Goal: Task Accomplishment & Management: Use online tool/utility

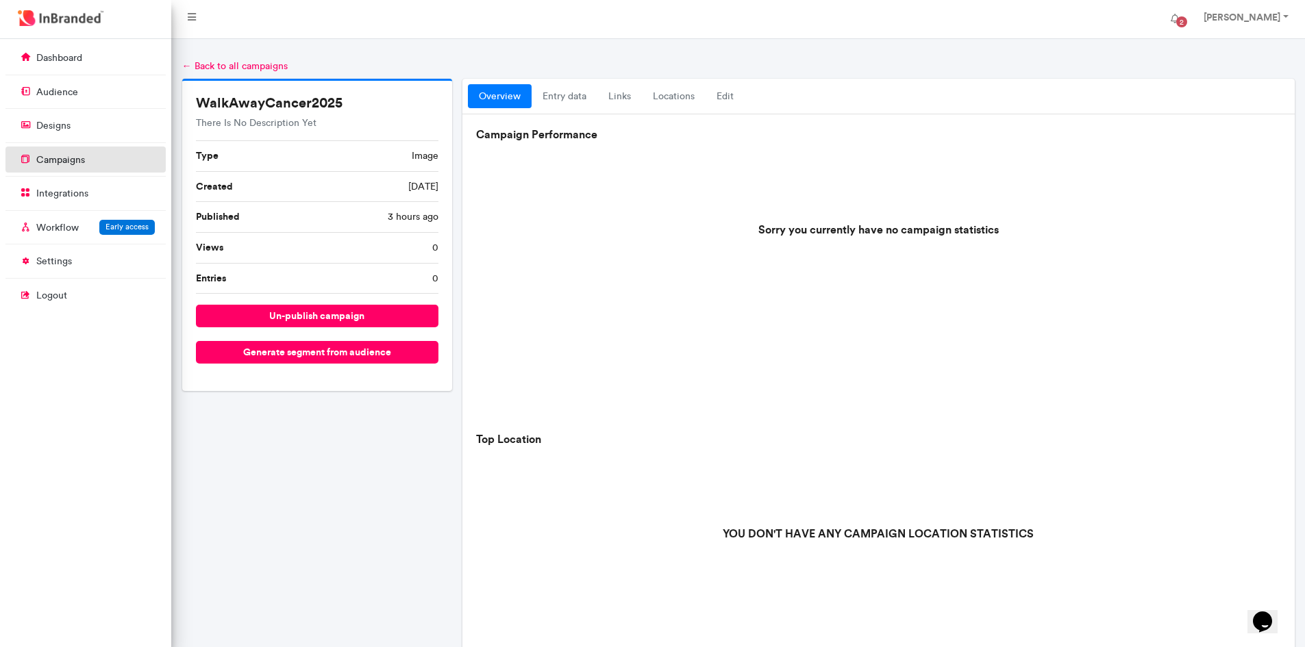
click at [111, 164] on link "campaigns" at bounding box center [85, 160] width 160 height 26
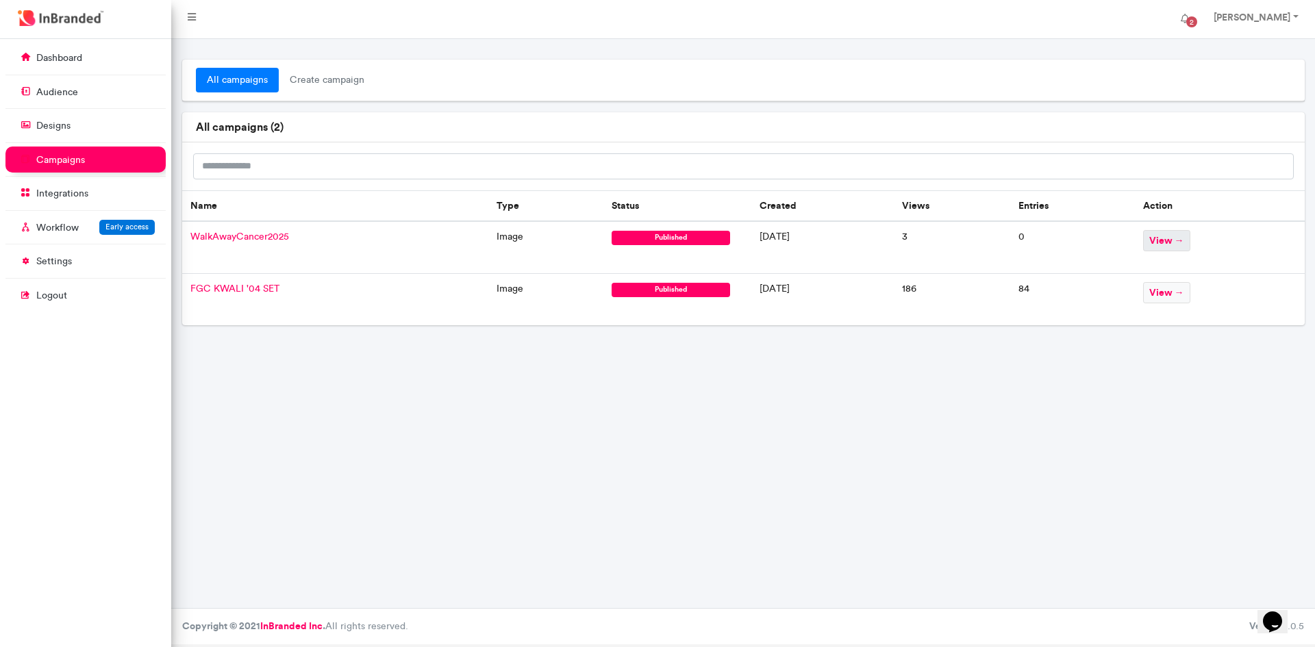
click at [1189, 242] on span "view →" at bounding box center [1166, 240] width 47 height 21
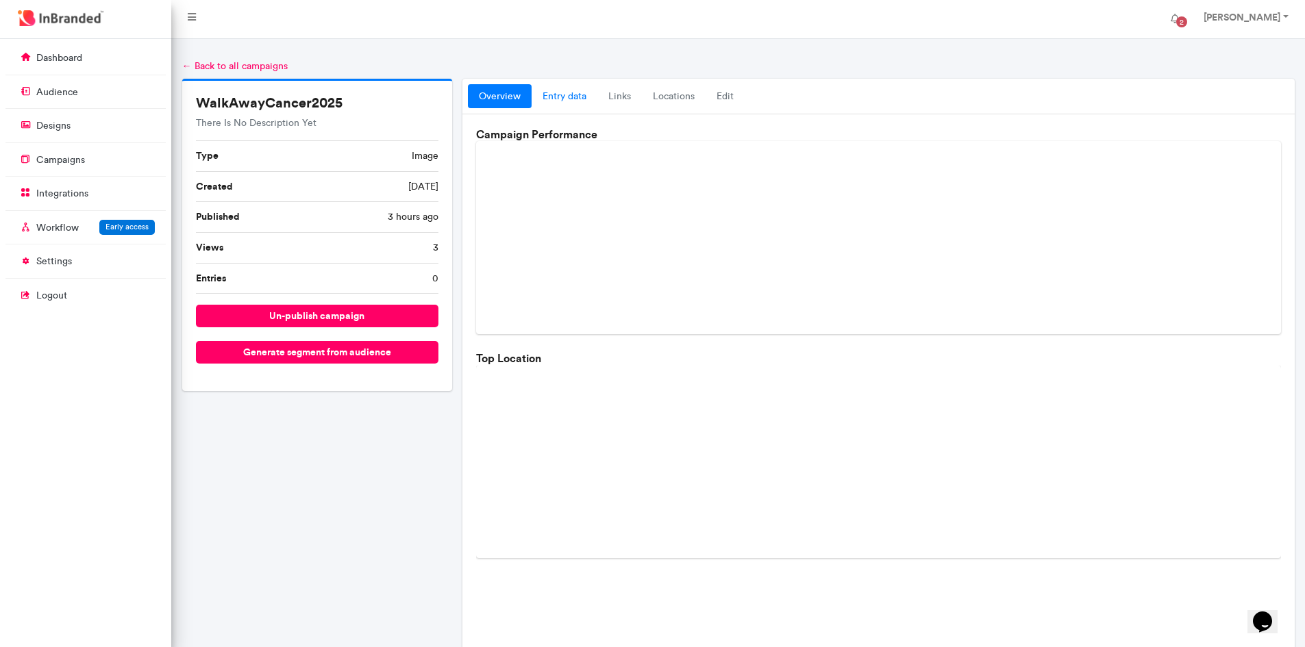
click at [572, 97] on link "entry data" at bounding box center [565, 96] width 66 height 25
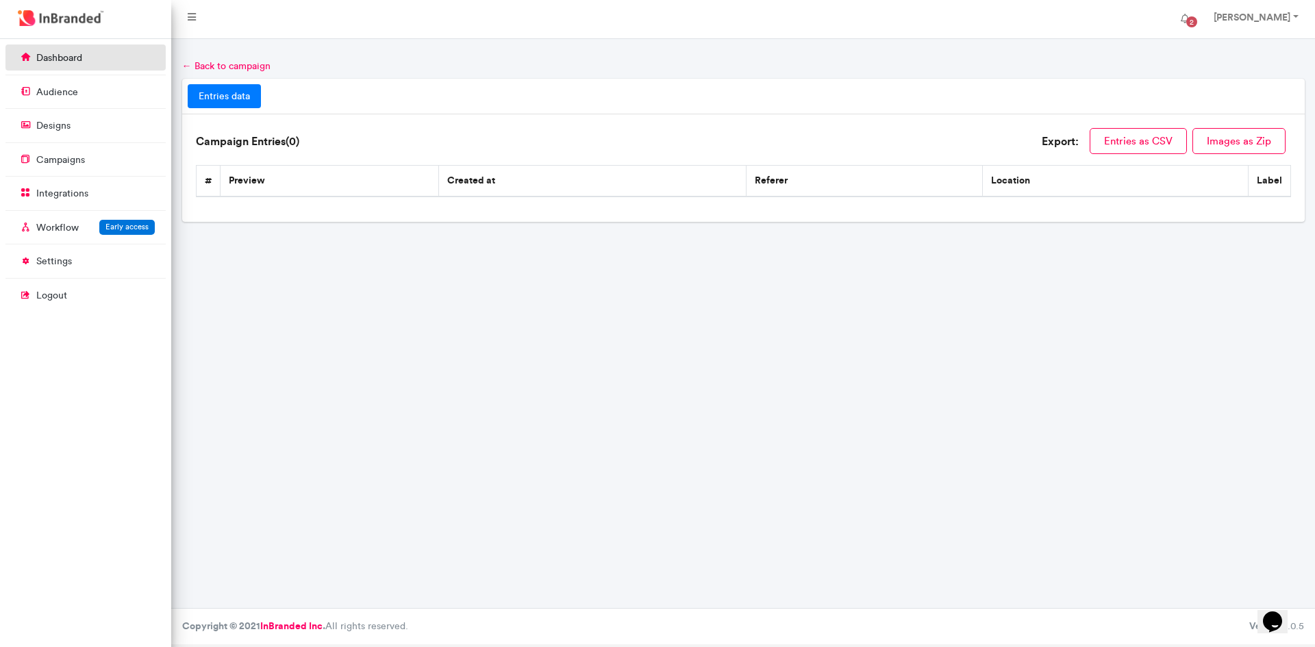
click at [97, 63] on link "dashboard" at bounding box center [85, 58] width 160 height 26
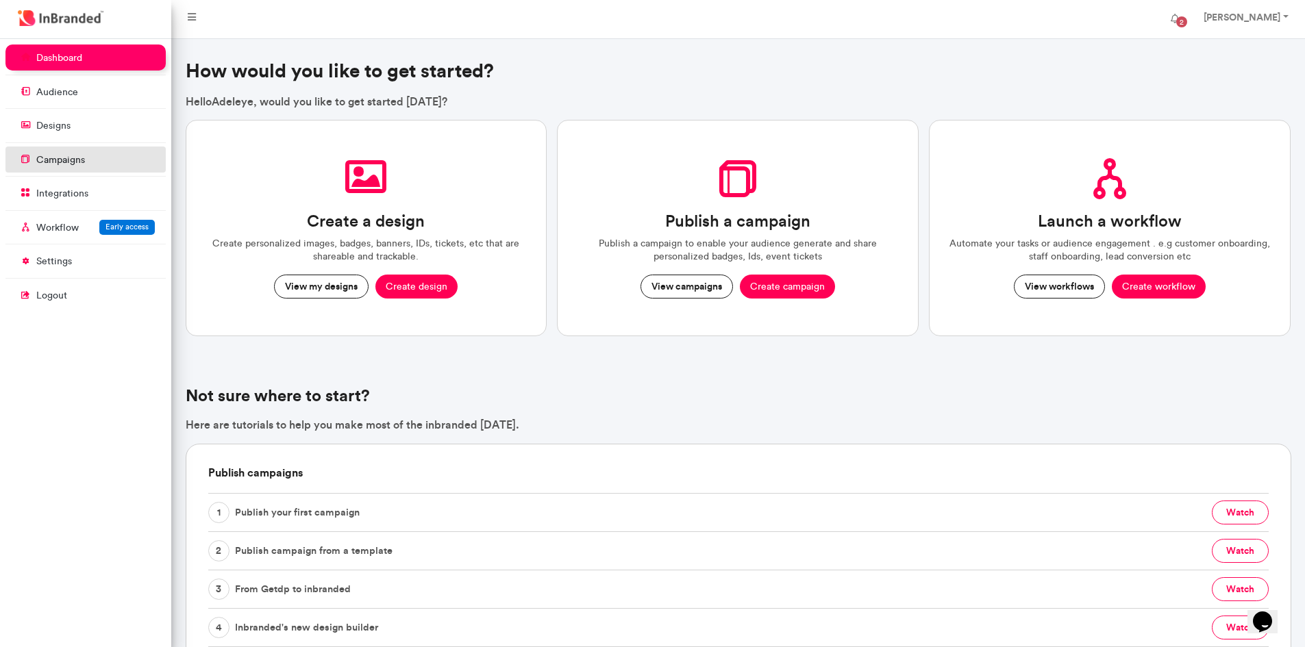
click at [81, 170] on link "campaigns" at bounding box center [85, 160] width 160 height 26
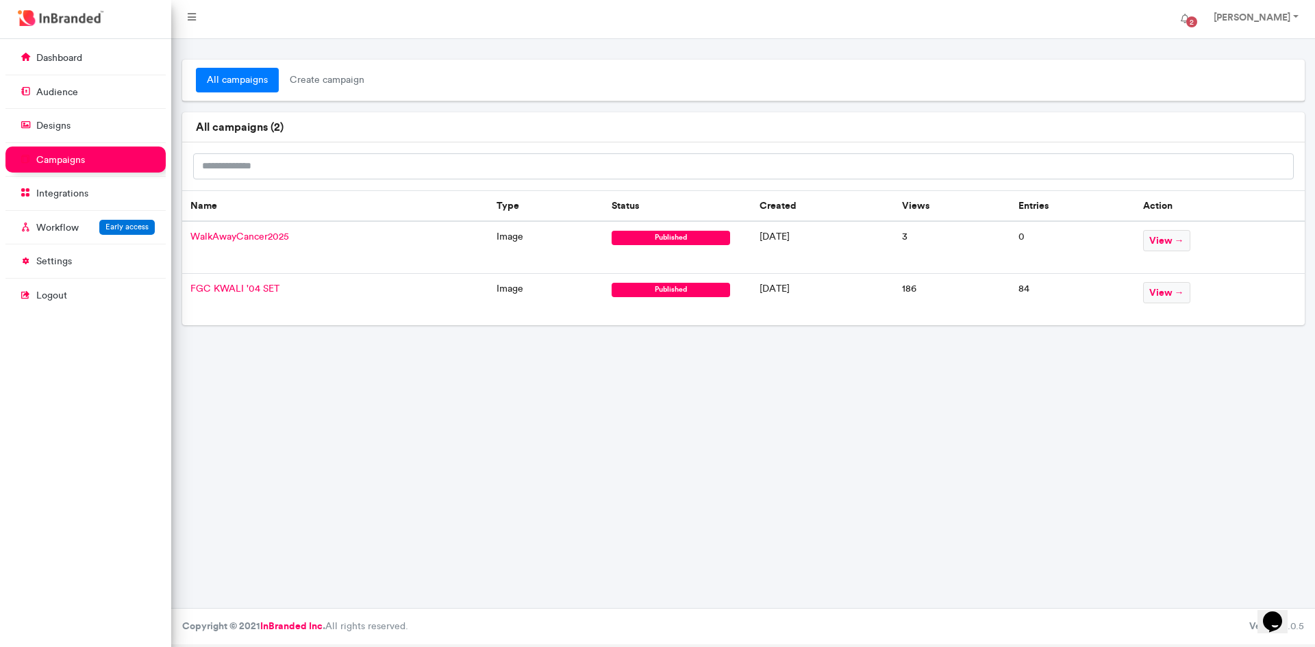
click at [488, 237] on td "image" at bounding box center [545, 247] width 115 height 53
click at [235, 232] on span "WalkAwayCancer2025" at bounding box center [239, 237] width 99 height 12
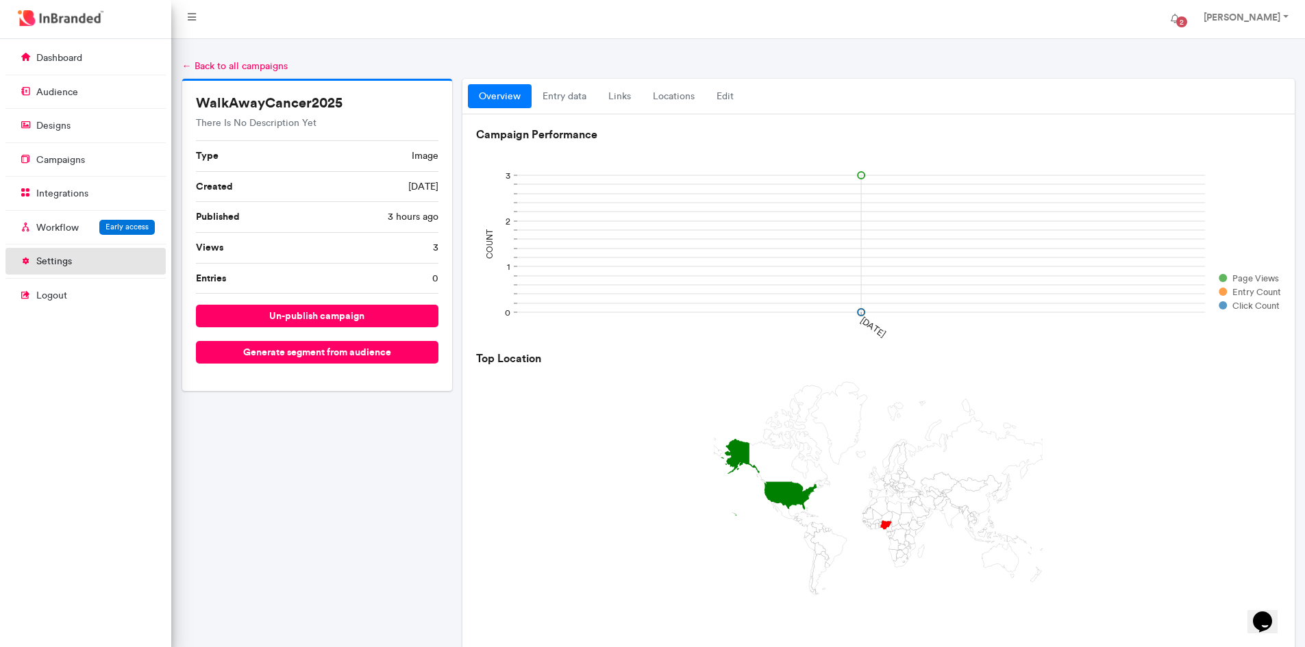
click at [62, 265] on p "settings" at bounding box center [54, 262] width 36 height 14
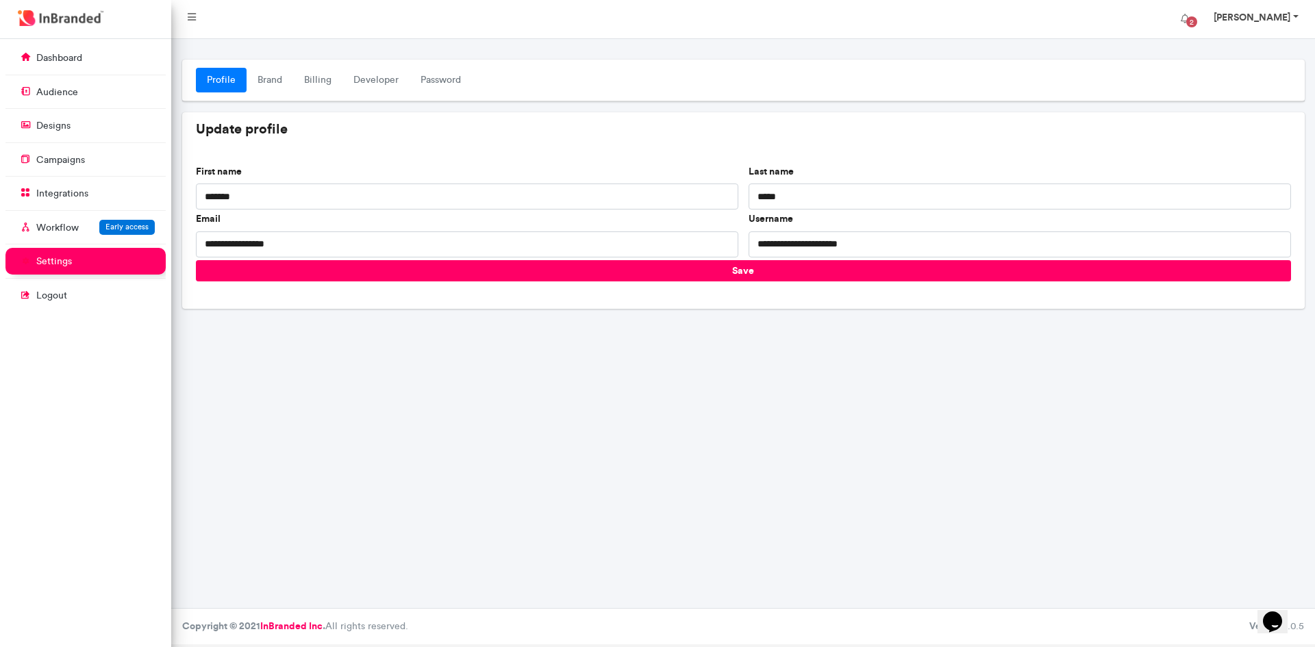
click at [1283, 18] on strong "[PERSON_NAME]" at bounding box center [1252, 17] width 77 height 12
click at [1297, 13] on link "[PERSON_NAME]" at bounding box center [1255, 18] width 110 height 27
click at [1284, 49] on link "Account settings" at bounding box center [1258, 56] width 112 height 20
click at [270, 83] on link "Brand" at bounding box center [270, 80] width 47 height 25
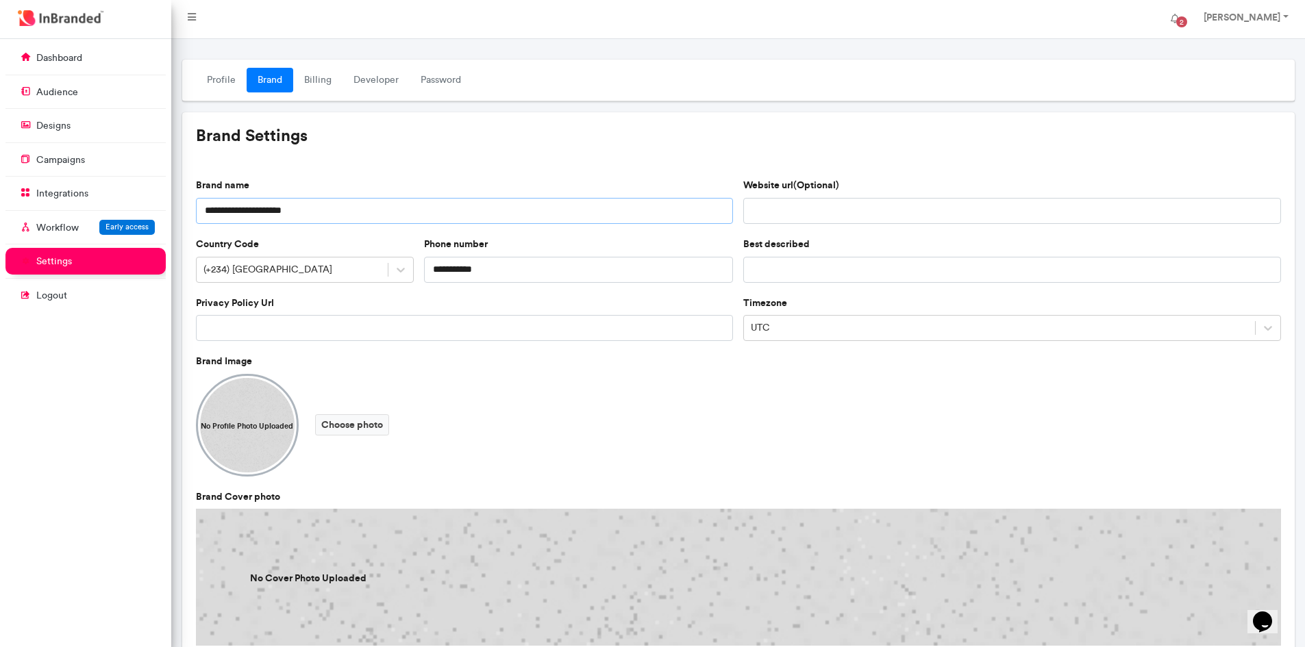
drag, startPoint x: 337, startPoint y: 208, endPoint x: 0, endPoint y: 162, distance: 340.1
type input "*"
type input "**********"
click at [351, 426] on label "Choose photo" at bounding box center [352, 424] width 74 height 21
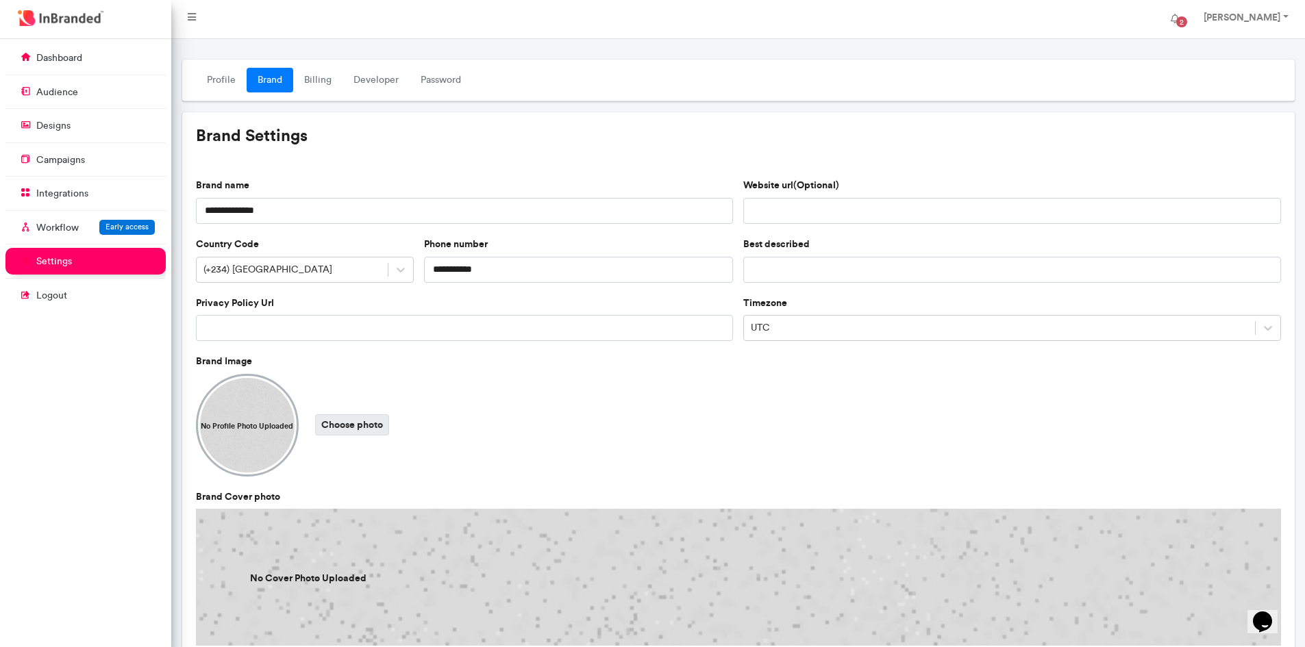
click at [0, 0] on input "Choose photo" at bounding box center [0, 0] width 0 height 0
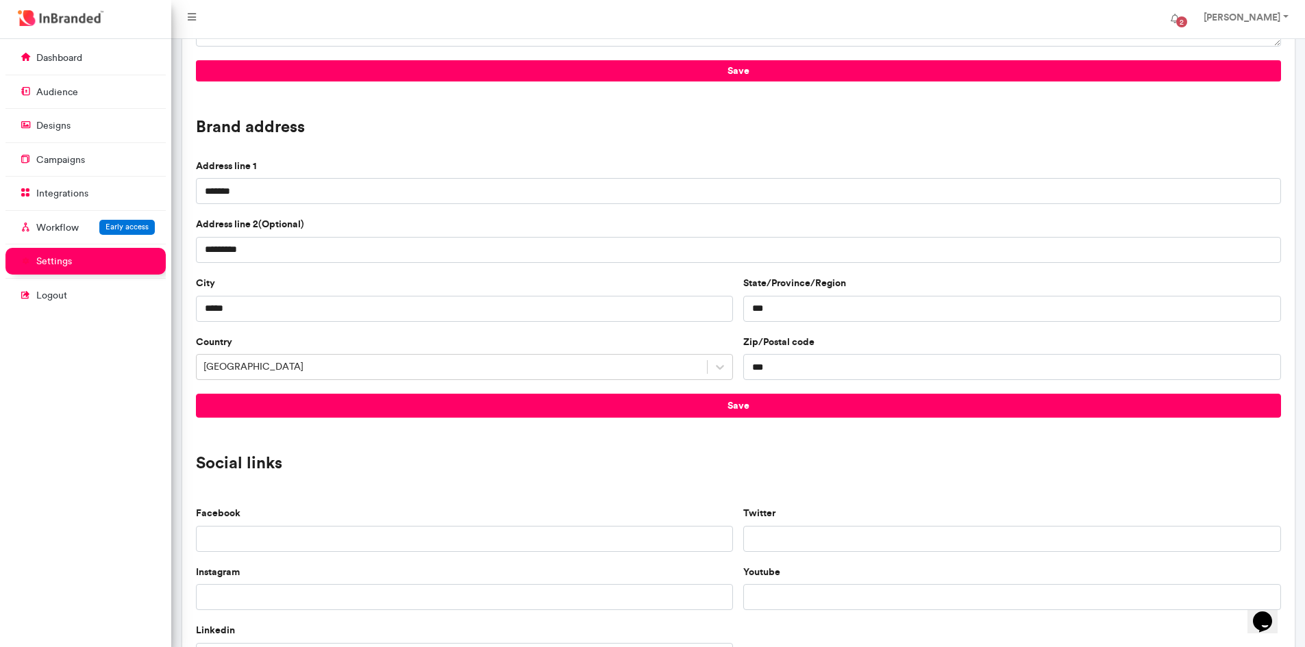
scroll to position [956, 0]
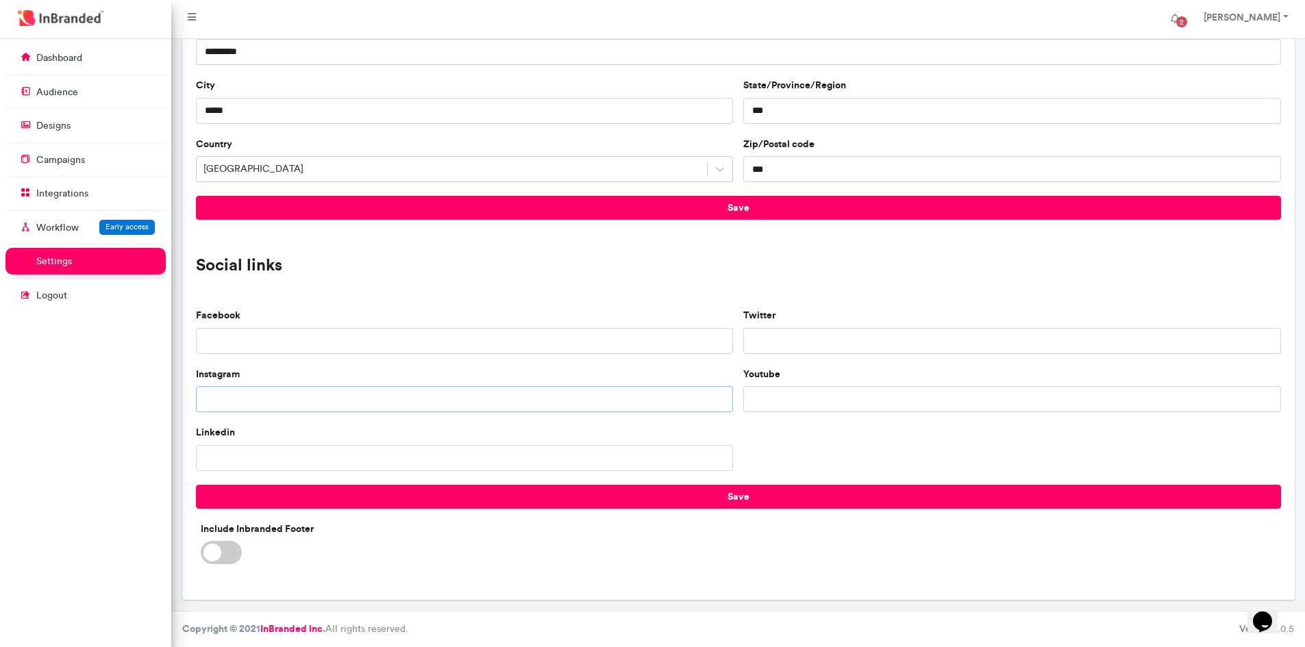
click at [298, 407] on input "Instagram" at bounding box center [465, 399] width 538 height 26
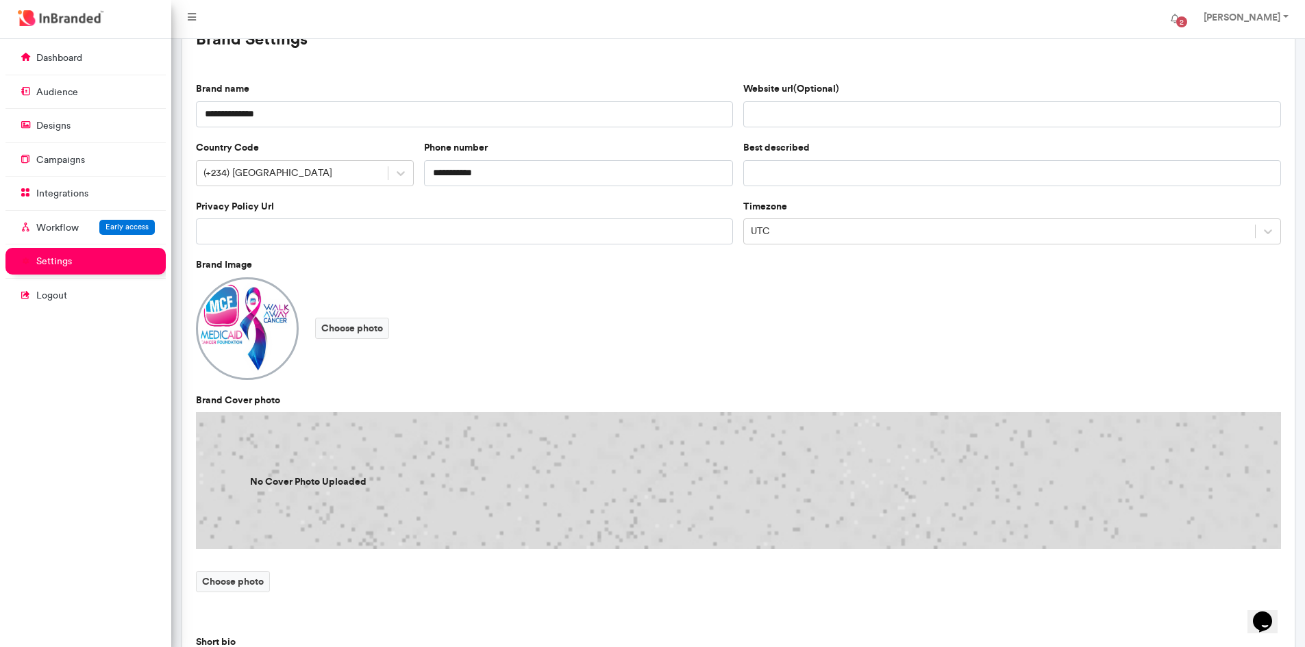
scroll to position [0, 0]
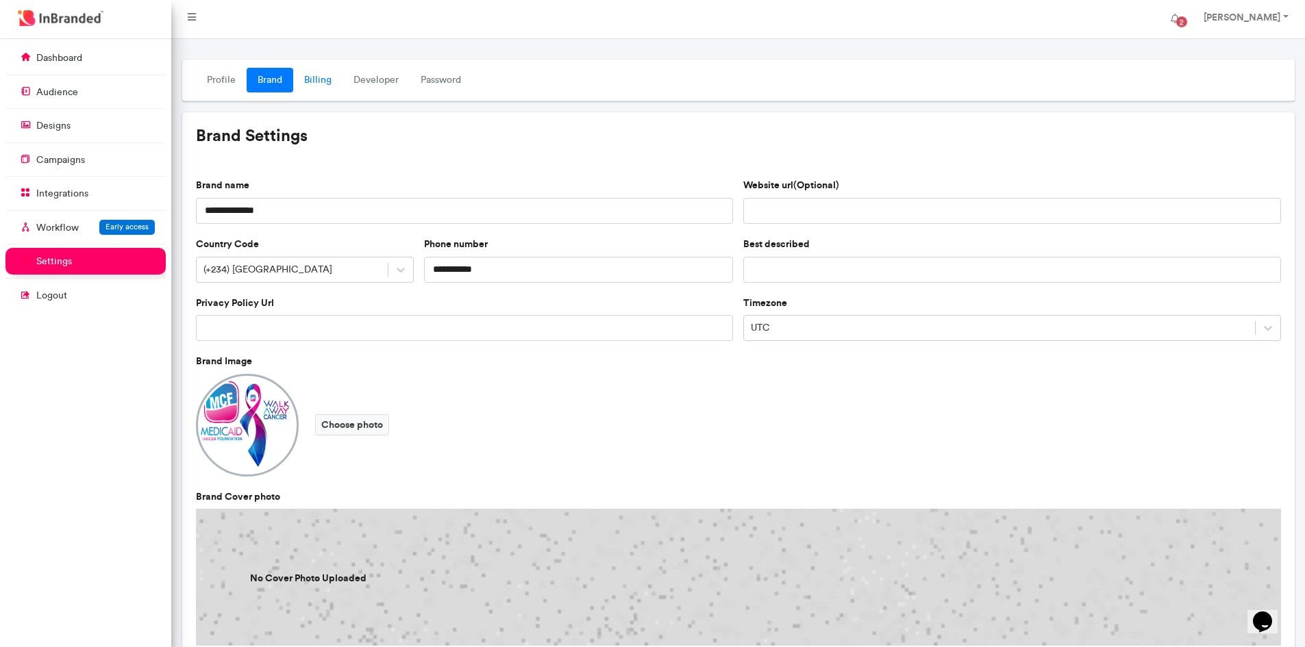
click at [329, 81] on link "Billing" at bounding box center [317, 80] width 49 height 25
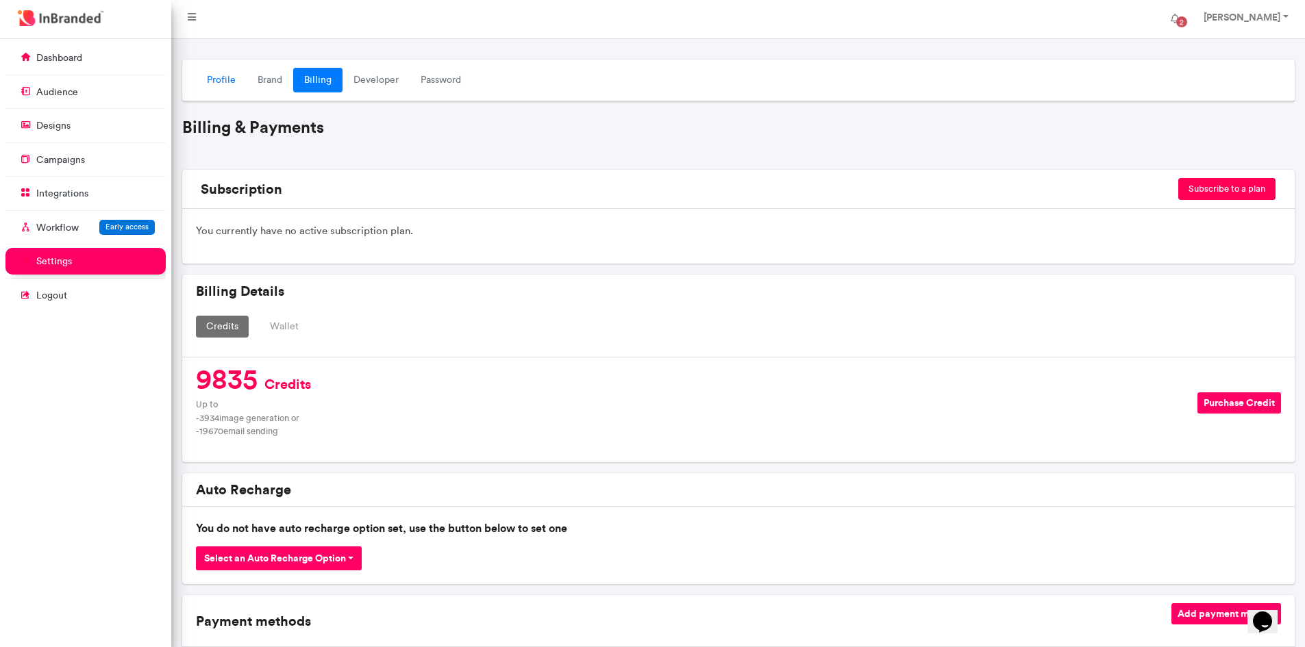
click at [212, 74] on link "Profile" at bounding box center [221, 80] width 51 height 25
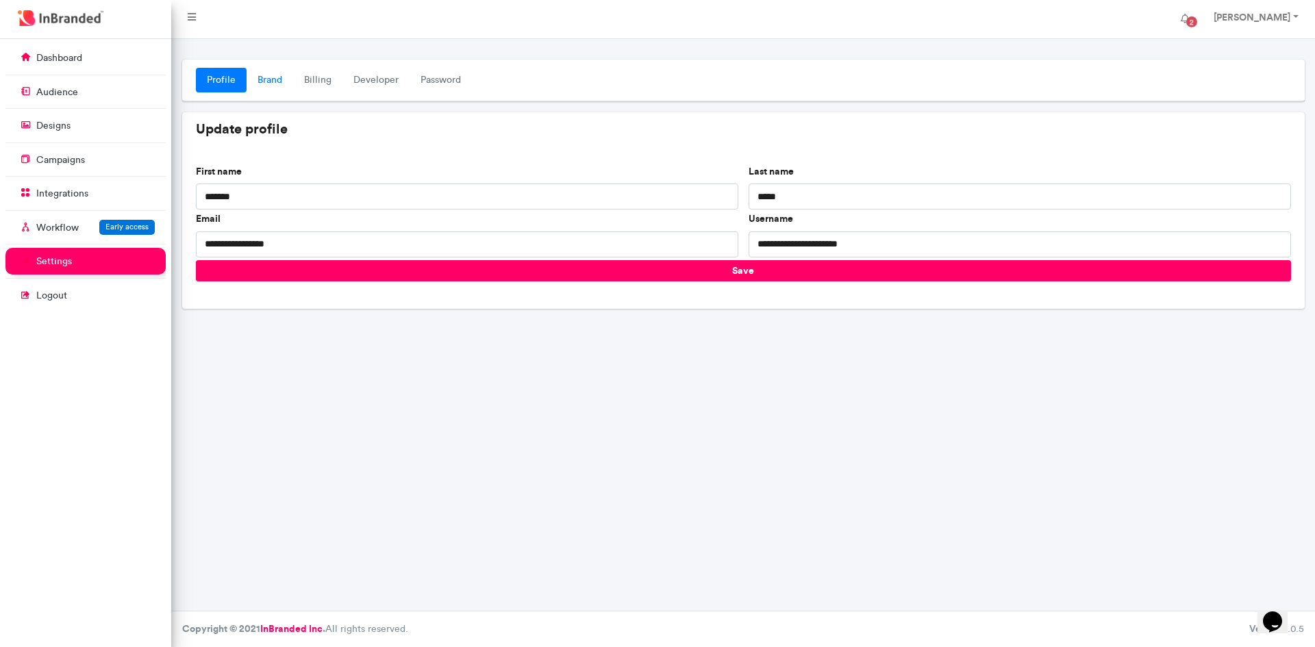
click at [279, 69] on link "Brand" at bounding box center [270, 80] width 47 height 25
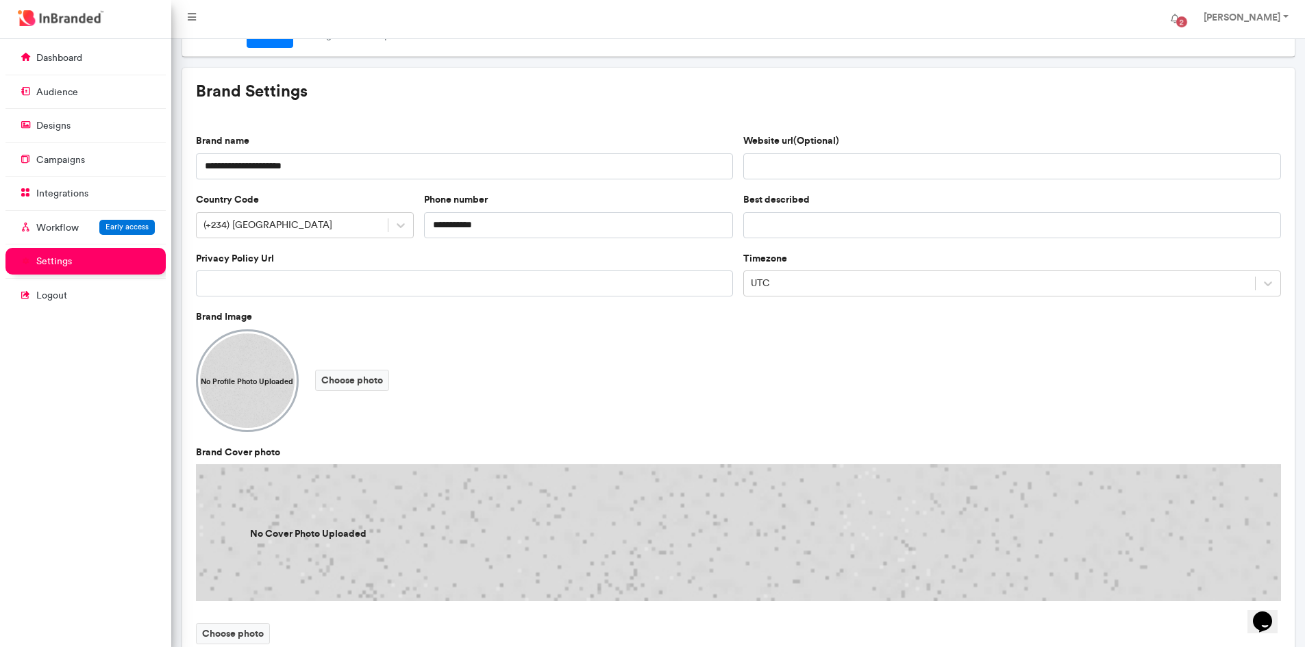
scroll to position [69, 0]
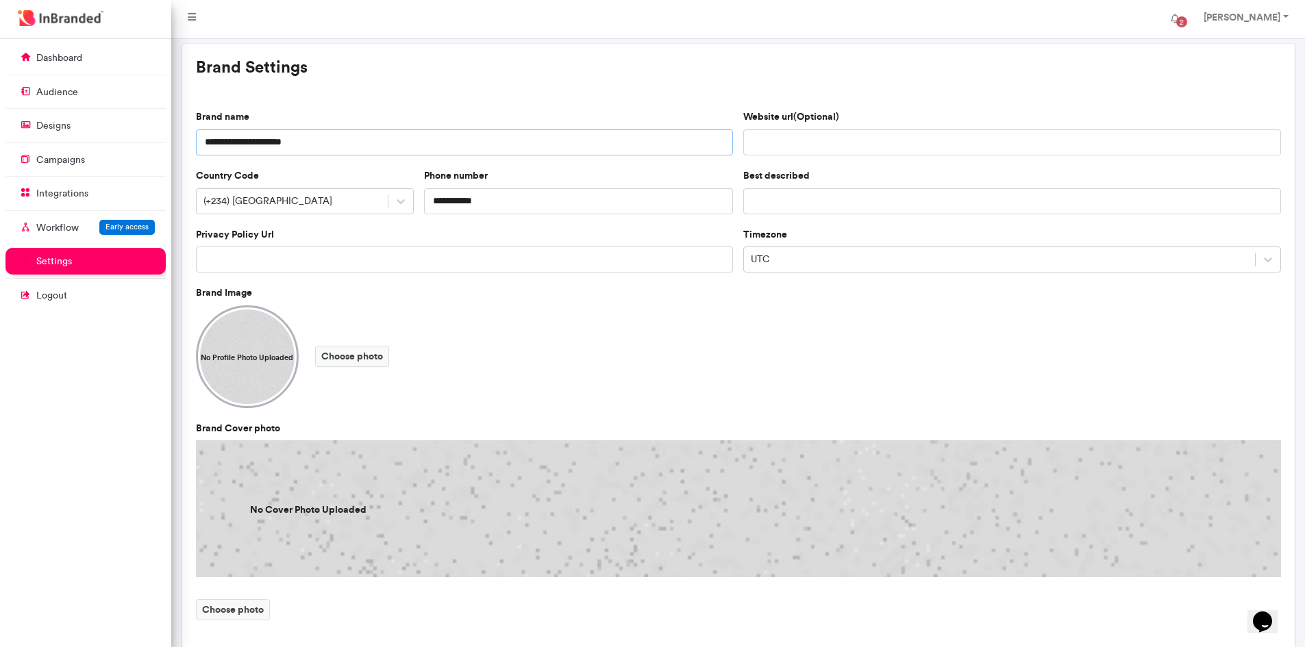
click at [300, 136] on input "**********" at bounding box center [465, 142] width 538 height 26
type input "**********"
click at [375, 366] on label "Choose photo" at bounding box center [352, 356] width 74 height 21
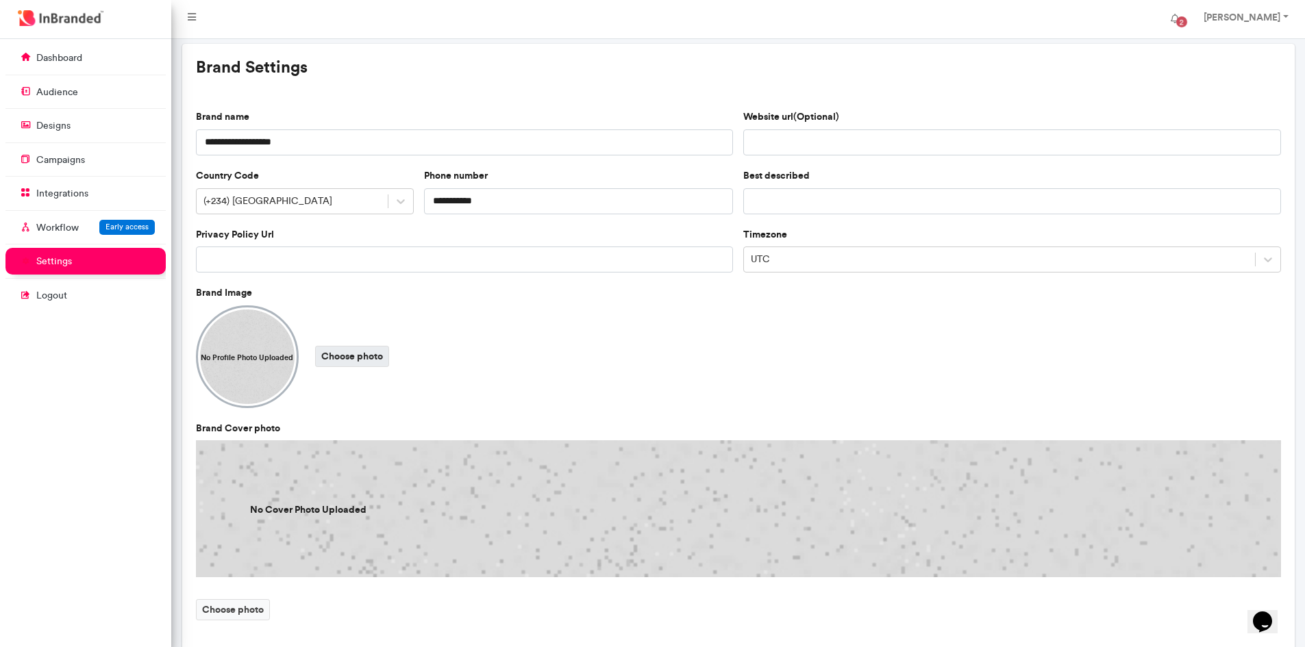
click at [0, 0] on input "Choose photo" at bounding box center [0, 0] width 0 height 0
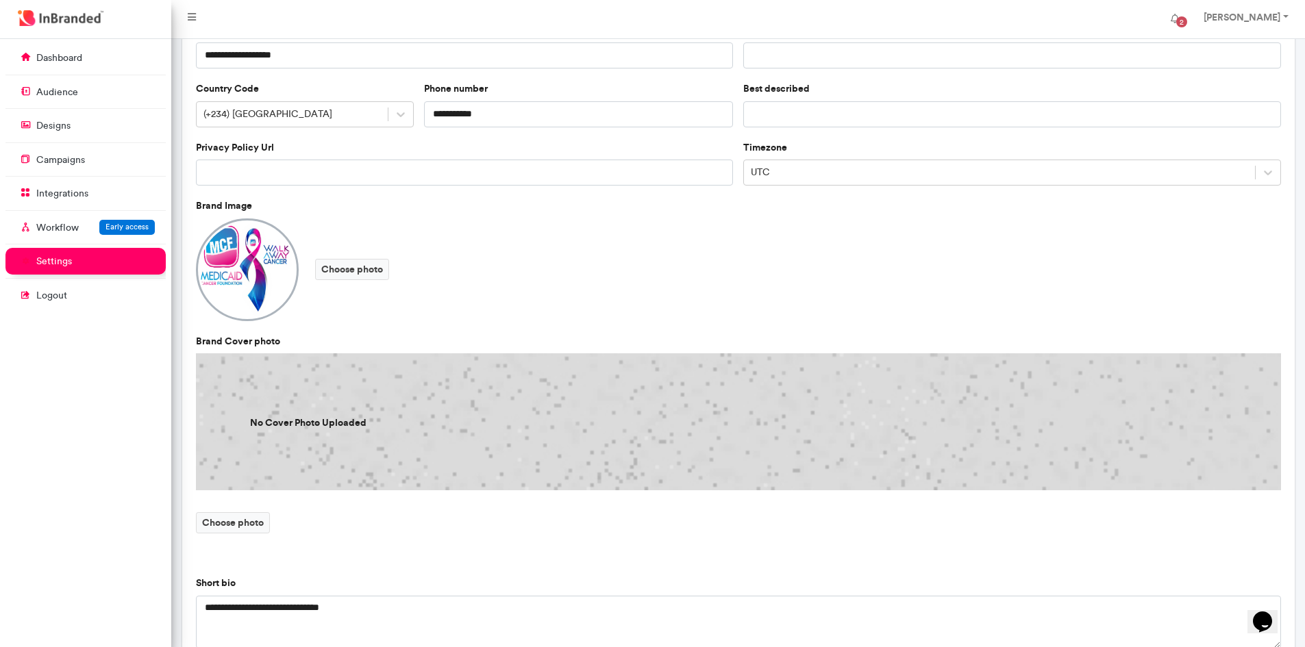
scroll to position [206, 0]
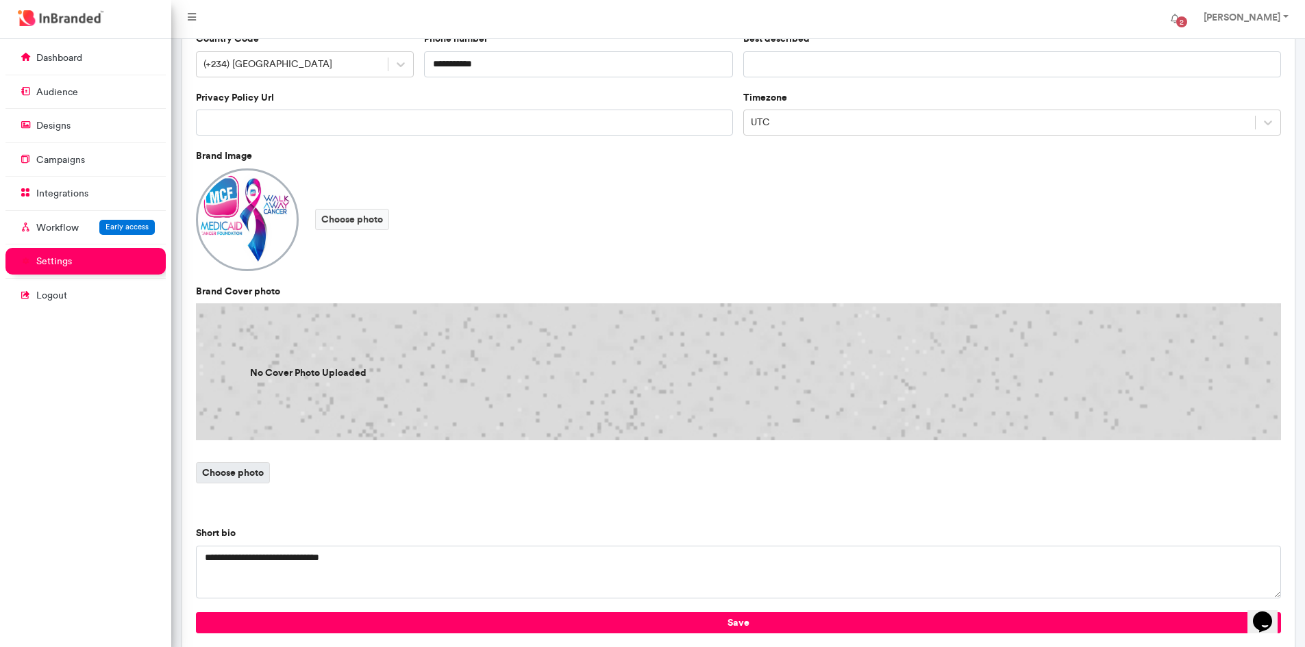
click at [242, 475] on label "Choose photo" at bounding box center [233, 472] width 74 height 21
click at [0, 0] on input "Choose photo" at bounding box center [0, 0] width 0 height 0
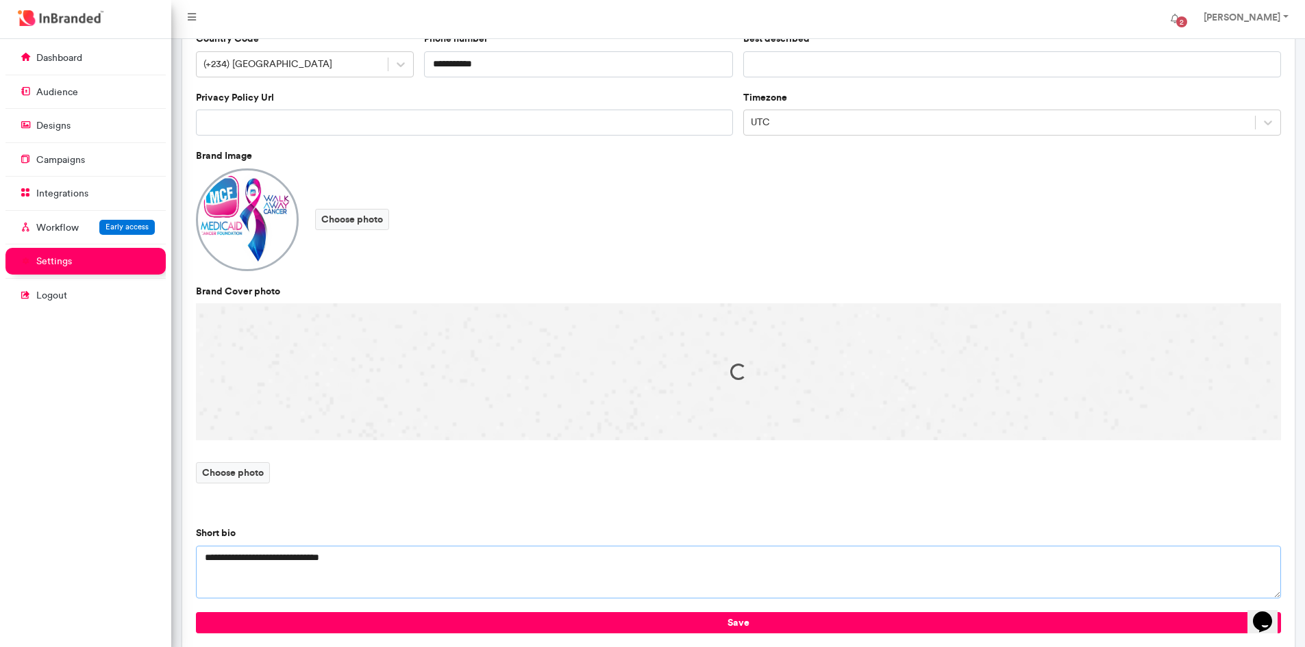
drag, startPoint x: 295, startPoint y: 562, endPoint x: 387, endPoint y: 571, distance: 92.2
click at [296, 562] on textarea "**********" at bounding box center [738, 572] width 1085 height 53
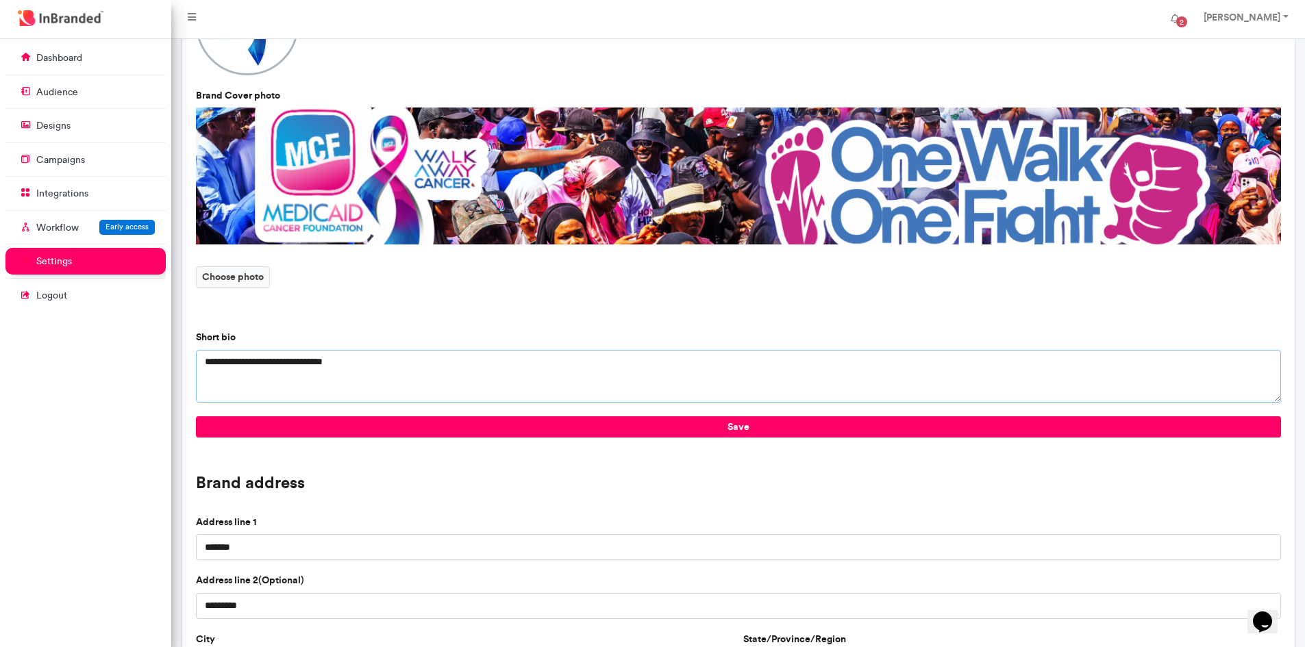
scroll to position [343, 0]
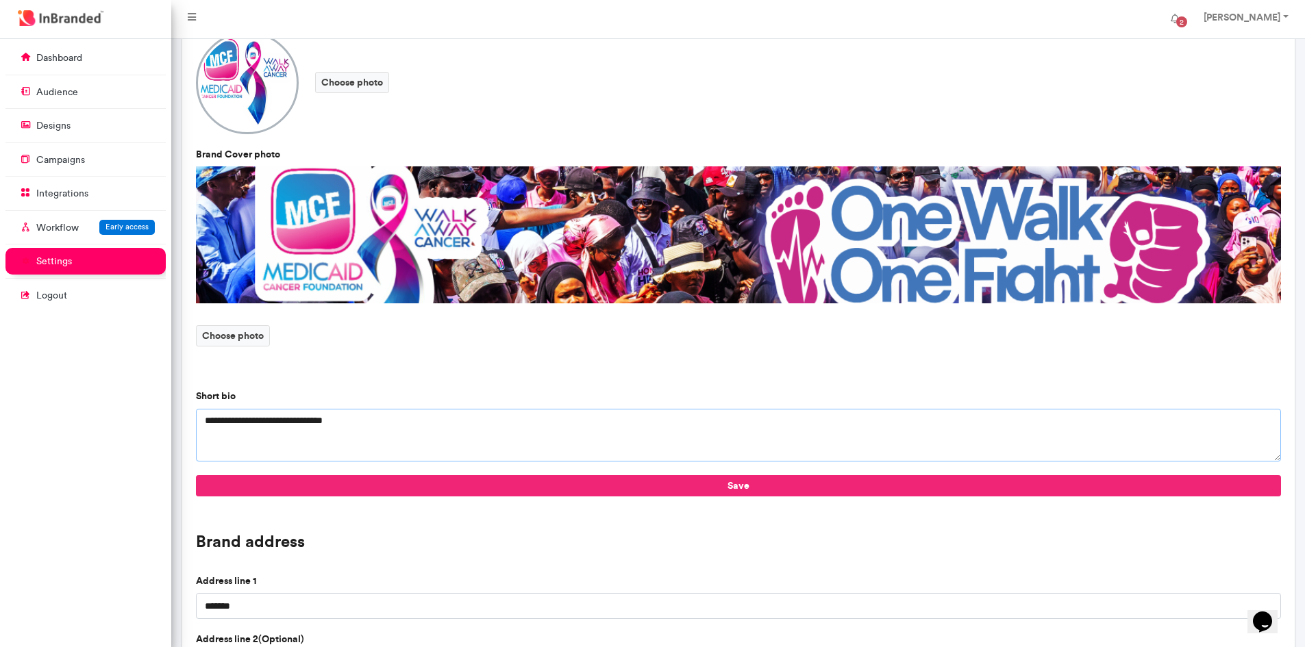
type textarea "**********"
click at [641, 483] on button "Save" at bounding box center [738, 485] width 1085 height 21
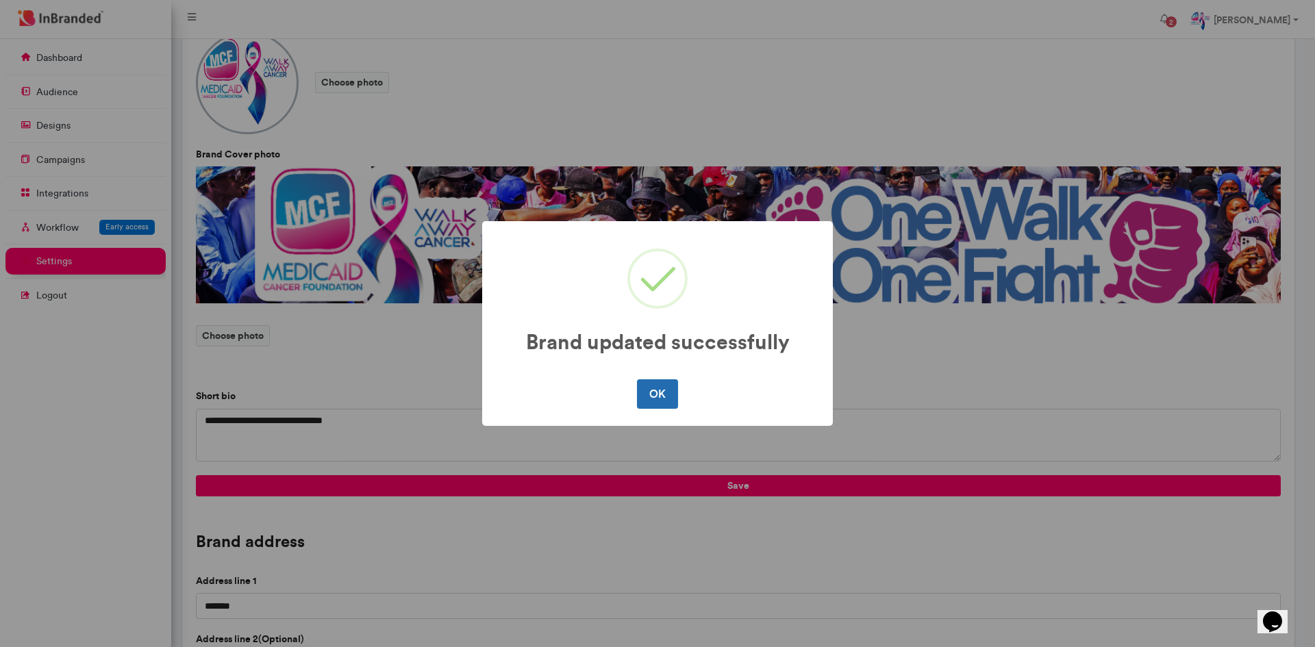
click at [659, 399] on button "OK" at bounding box center [657, 393] width 40 height 29
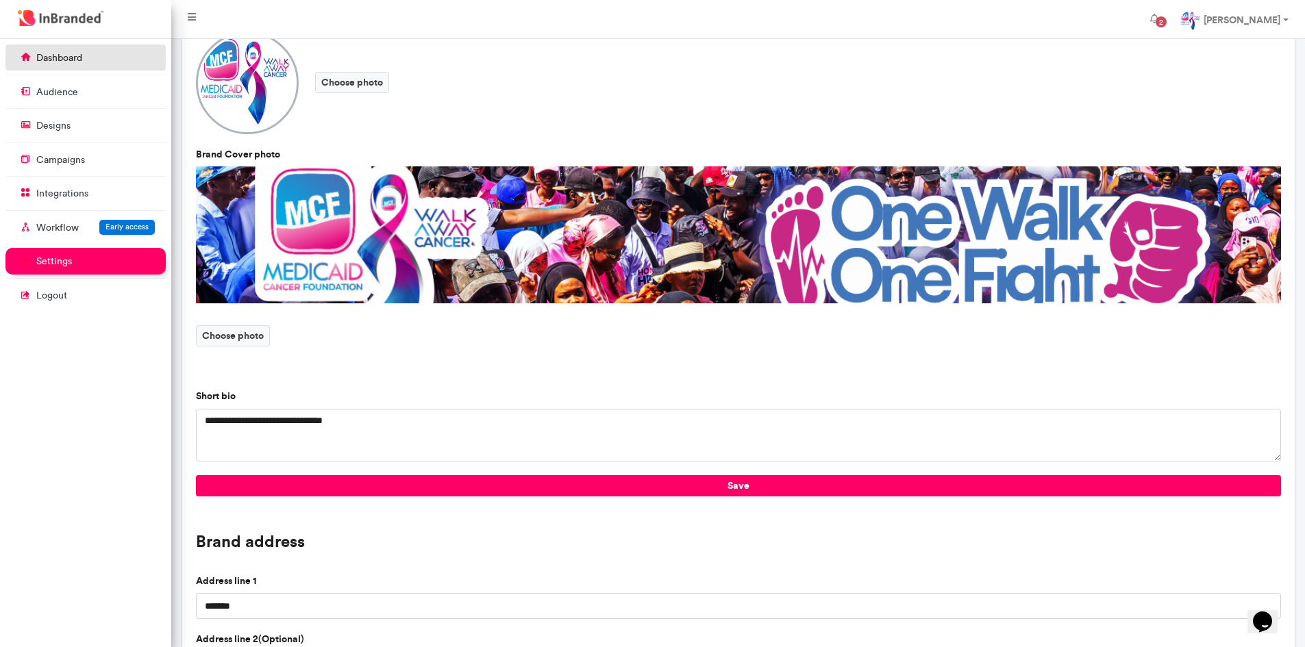
click at [70, 58] on p "dashboard" at bounding box center [59, 58] width 46 height 14
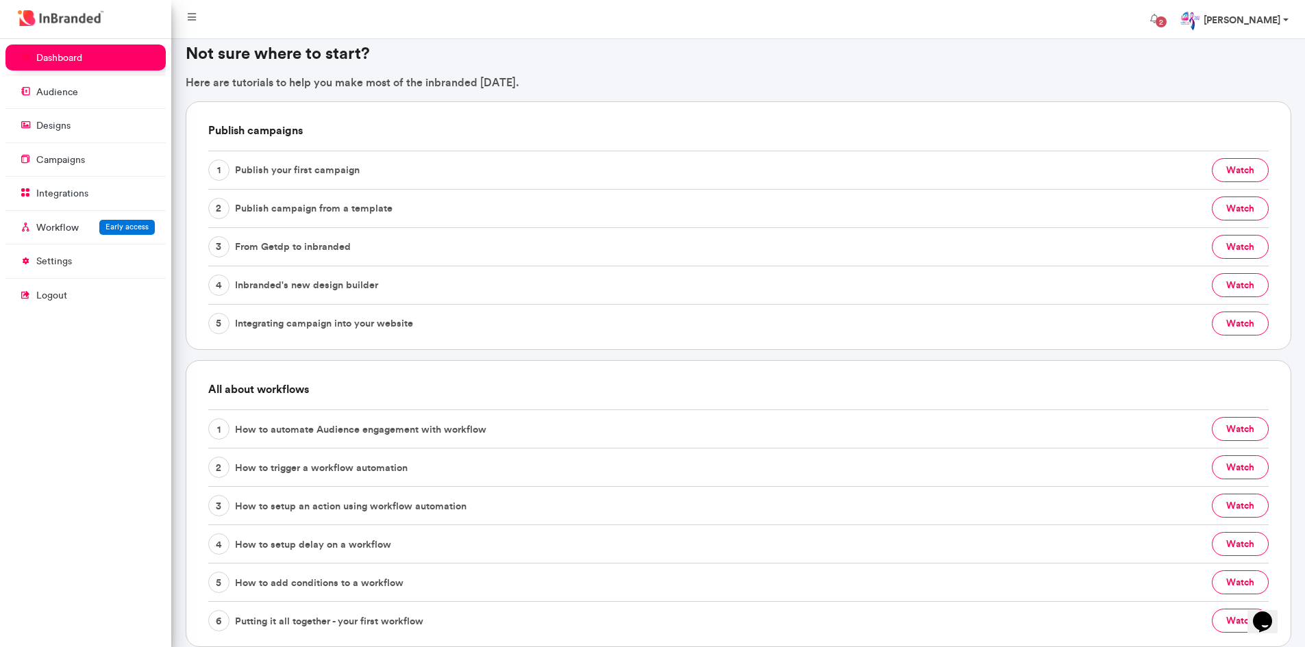
click at [1284, 16] on link "[PERSON_NAME]" at bounding box center [1234, 18] width 130 height 27
click at [1263, 58] on link "Account settings" at bounding box center [1248, 56] width 112 height 20
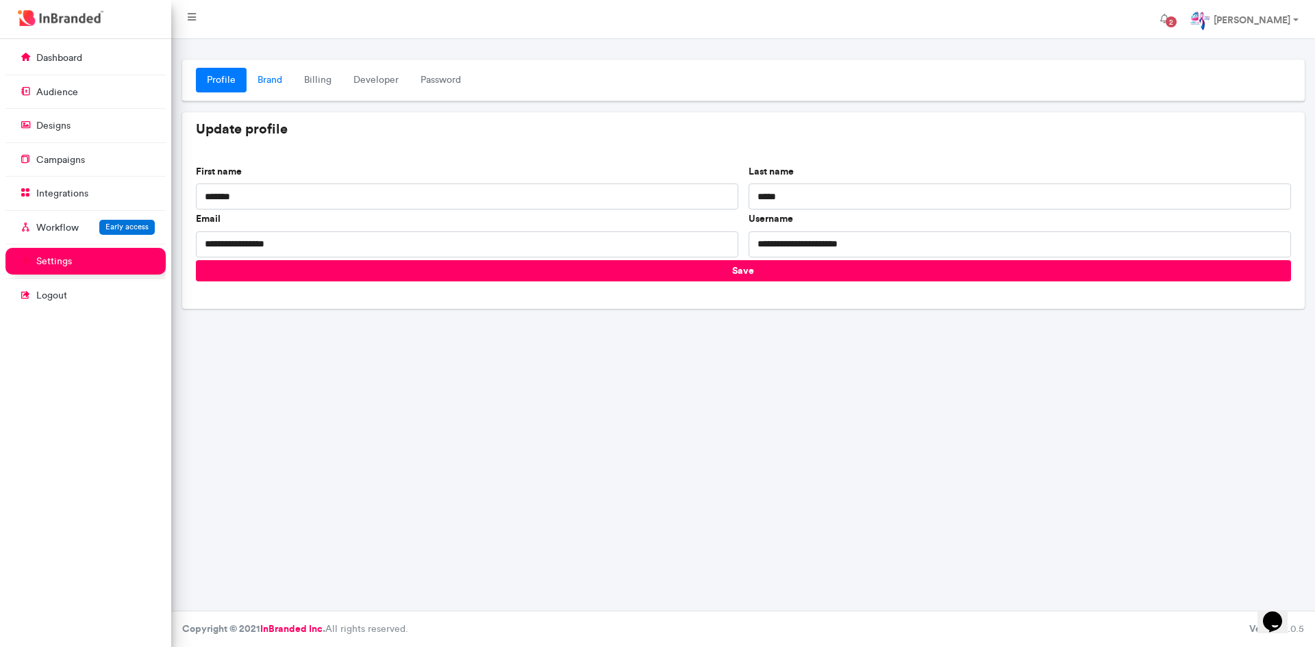
click at [282, 85] on link "Brand" at bounding box center [270, 80] width 47 height 25
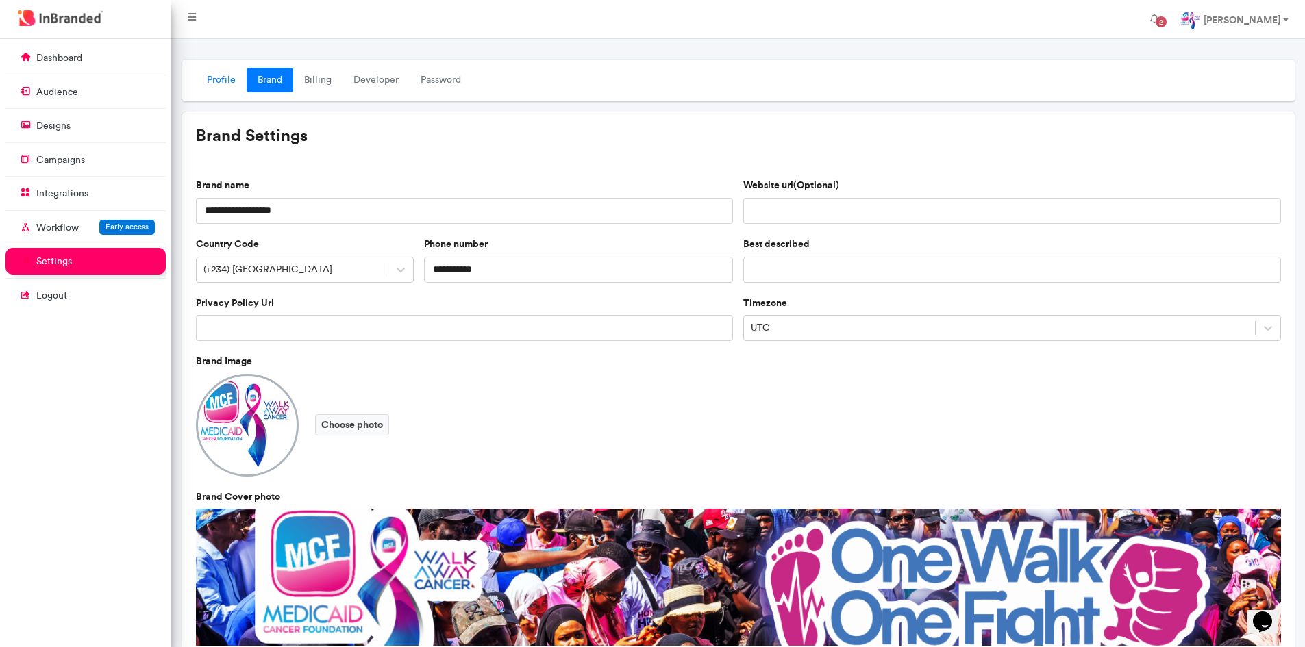
click at [219, 87] on link "Profile" at bounding box center [221, 80] width 51 height 25
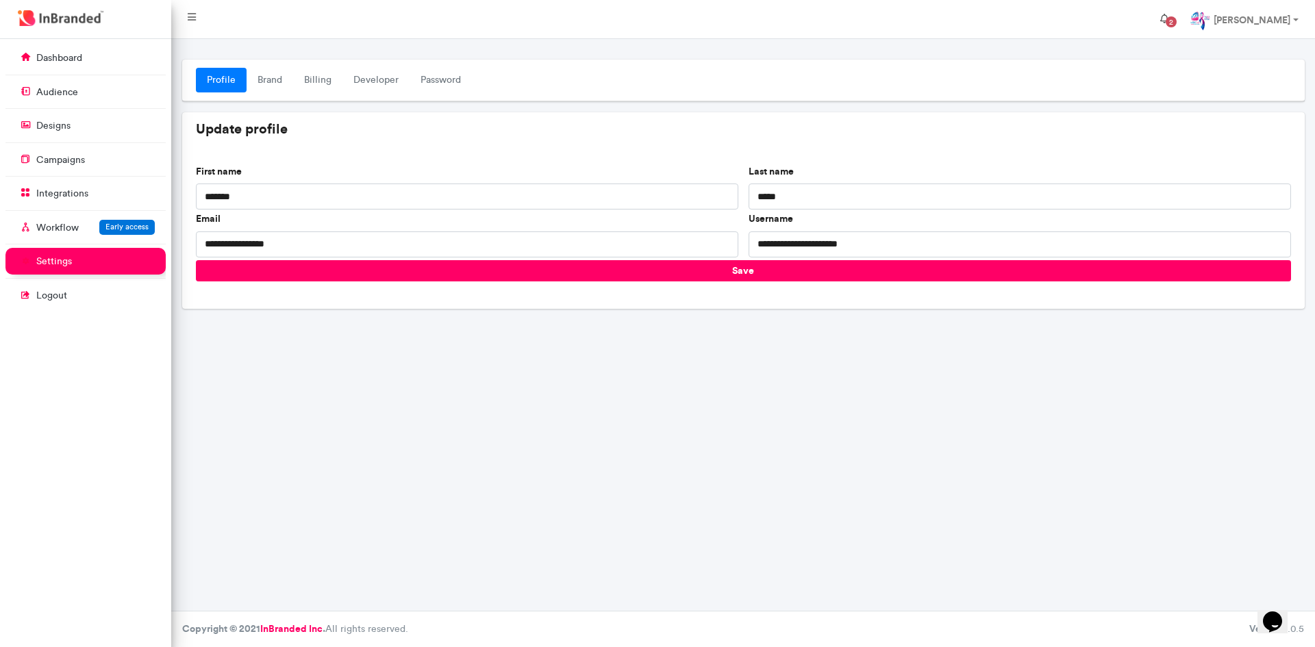
click at [1177, 19] on span "2" at bounding box center [1171, 21] width 11 height 11
click at [86, 59] on link "dashboard" at bounding box center [85, 58] width 160 height 26
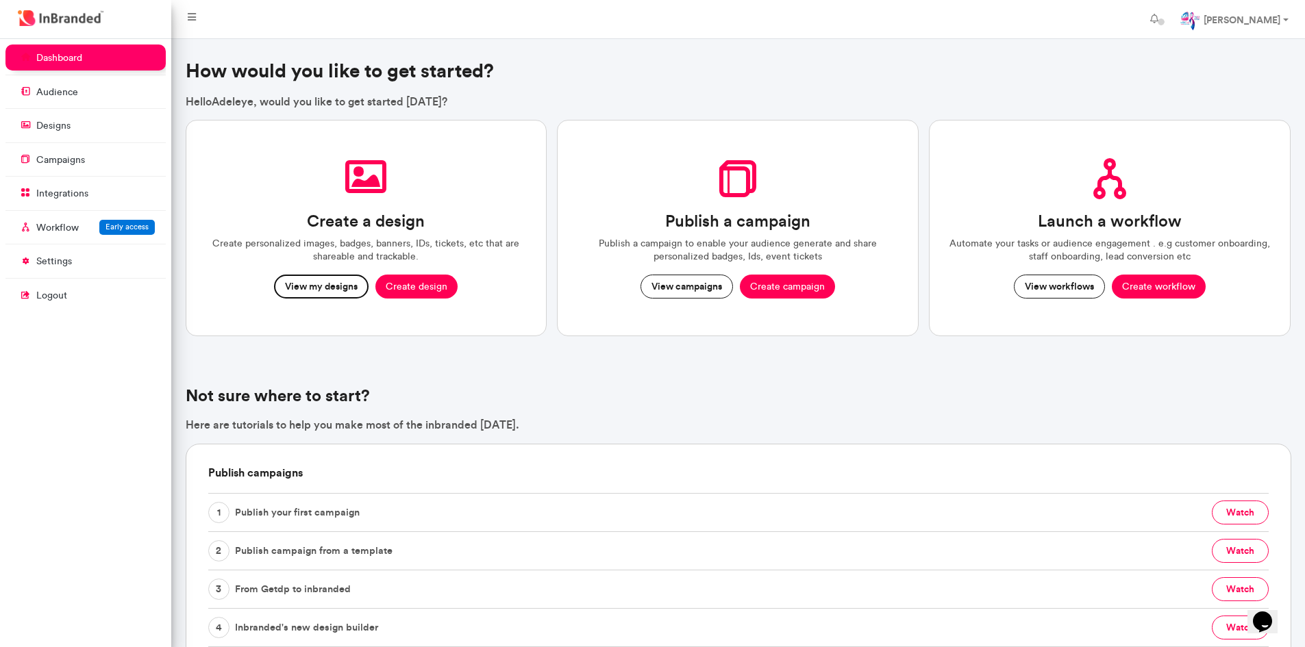
click at [334, 290] on button "View my designs" at bounding box center [321, 287] width 95 height 25
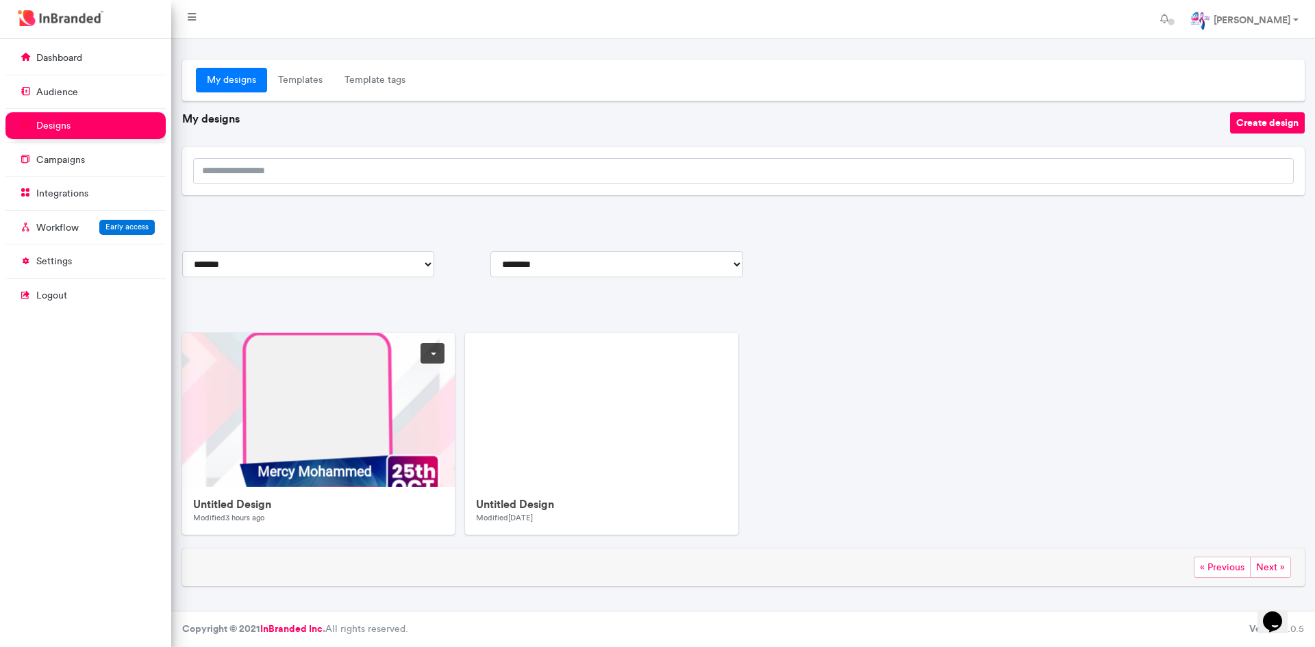
click at [301, 503] on h6 "Untitled Design" at bounding box center [318, 504] width 251 height 13
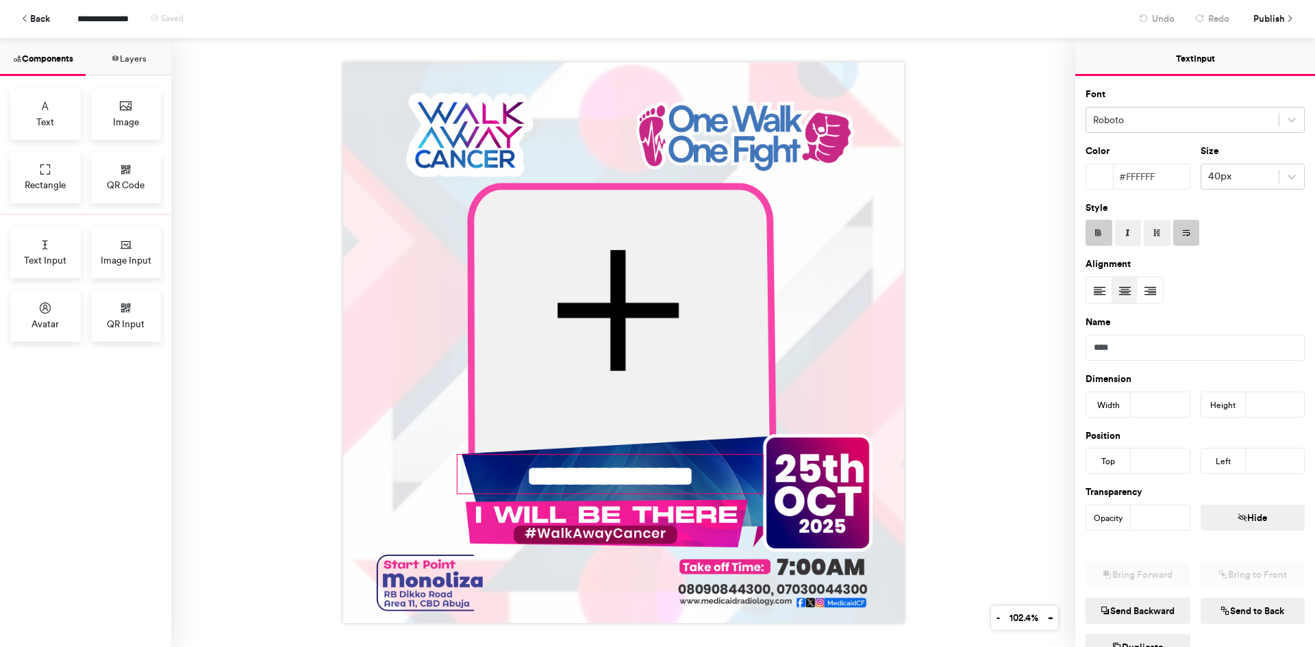
click at [642, 475] on div "**********" at bounding box center [610, 474] width 304 height 37
click at [651, 473] on div "**********" at bounding box center [610, 477] width 304 height 42
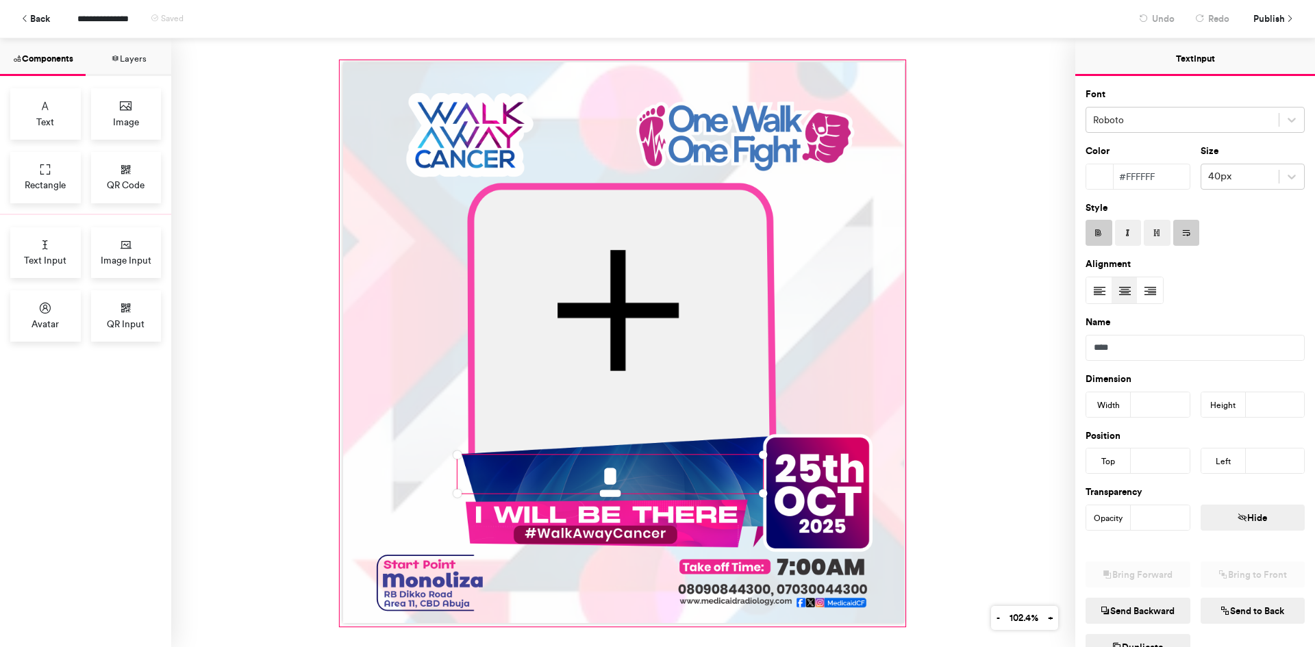
scroll to position [1, 0]
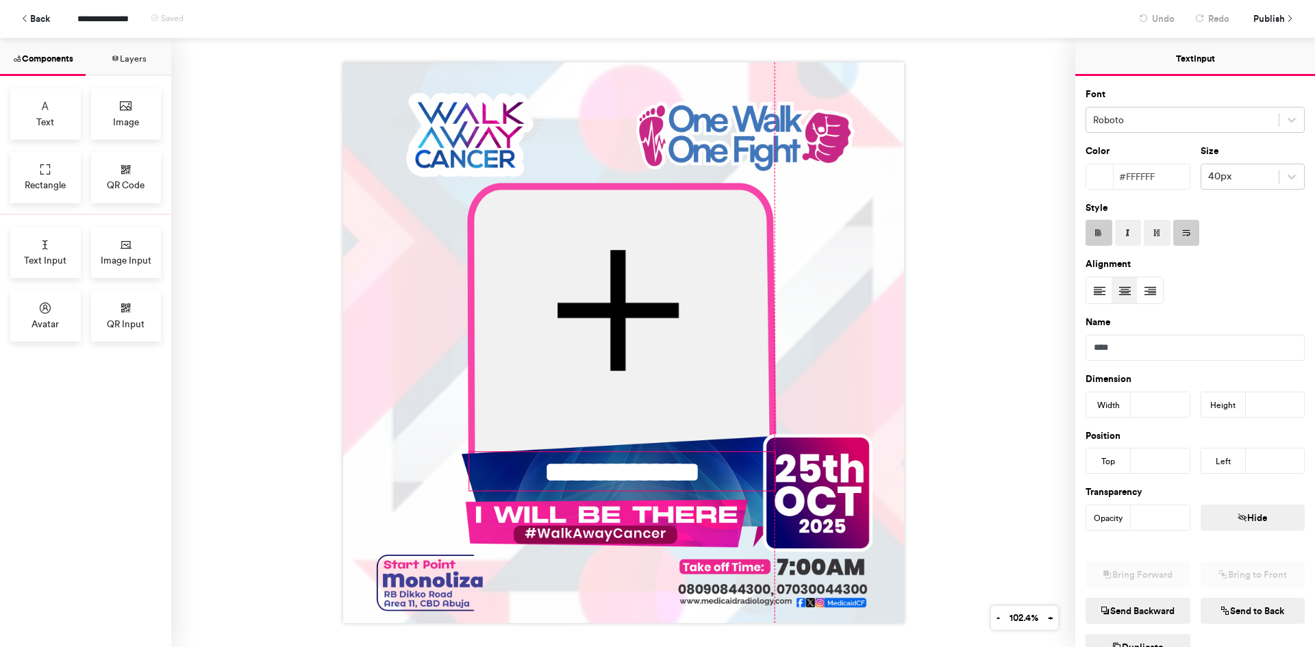
drag, startPoint x: 605, startPoint y: 488, endPoint x: 615, endPoint y: 485, distance: 10.6
click at [615, 485] on div "**********" at bounding box center [623, 342] width 561 height 561
type input "***"
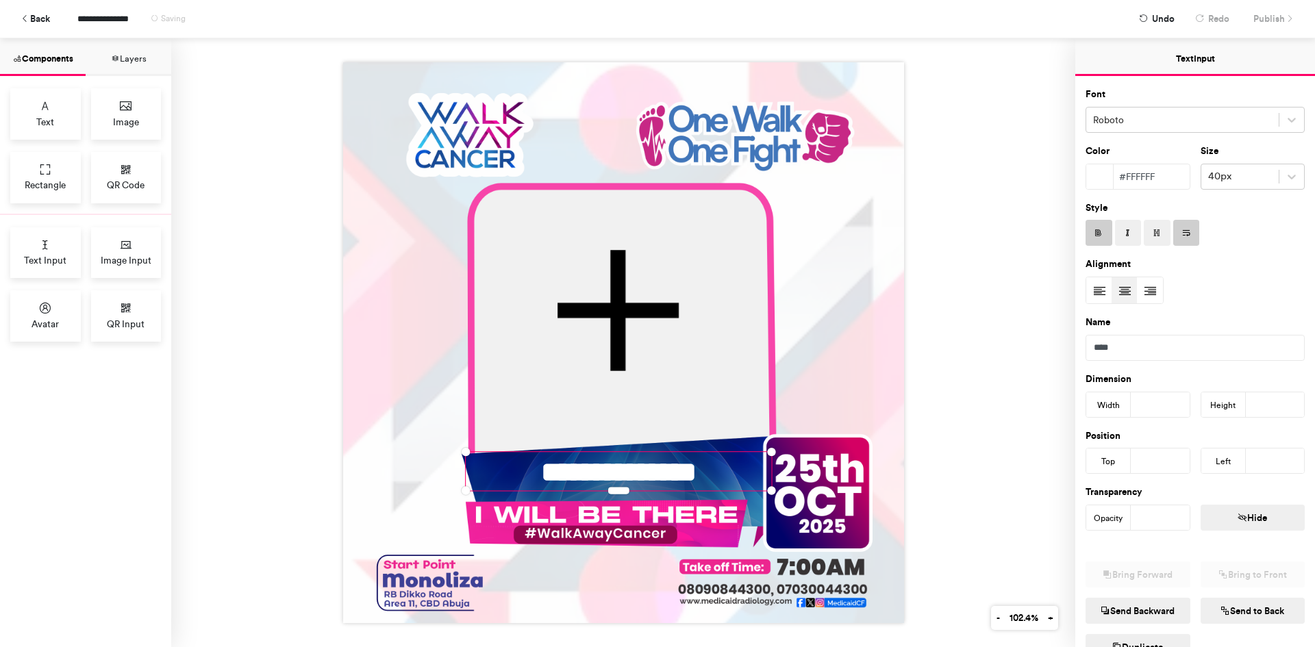
click at [1032, 202] on div "**********" at bounding box center [623, 342] width 904 height 609
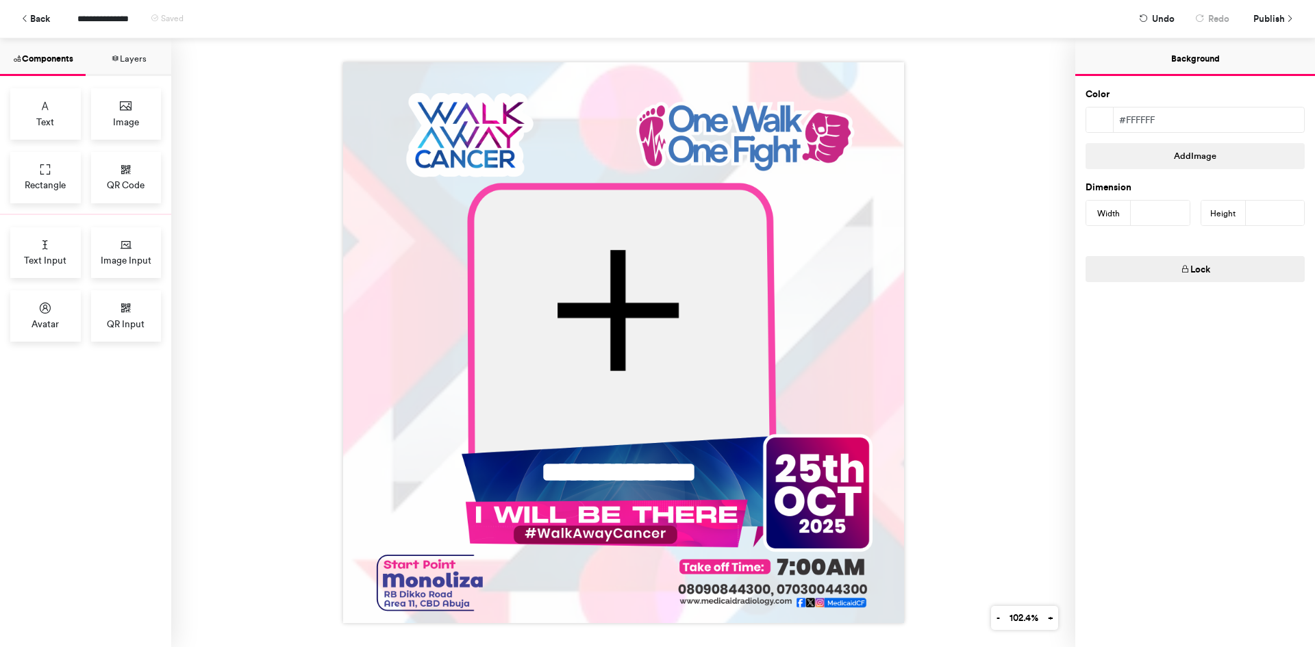
click at [962, 320] on div "**********" at bounding box center [623, 342] width 904 height 609
click at [1278, 14] on span "Publish" at bounding box center [1270, 19] width 32 height 24
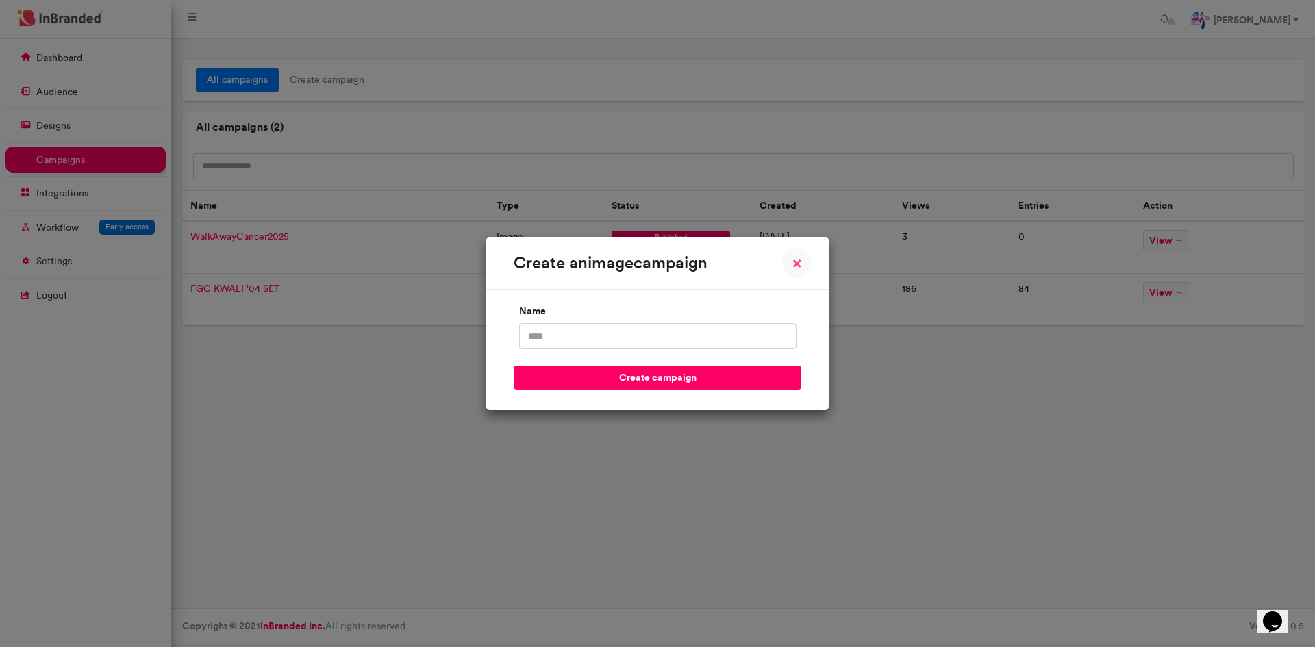
click at [797, 269] on span "×" at bounding box center [798, 263] width 10 height 16
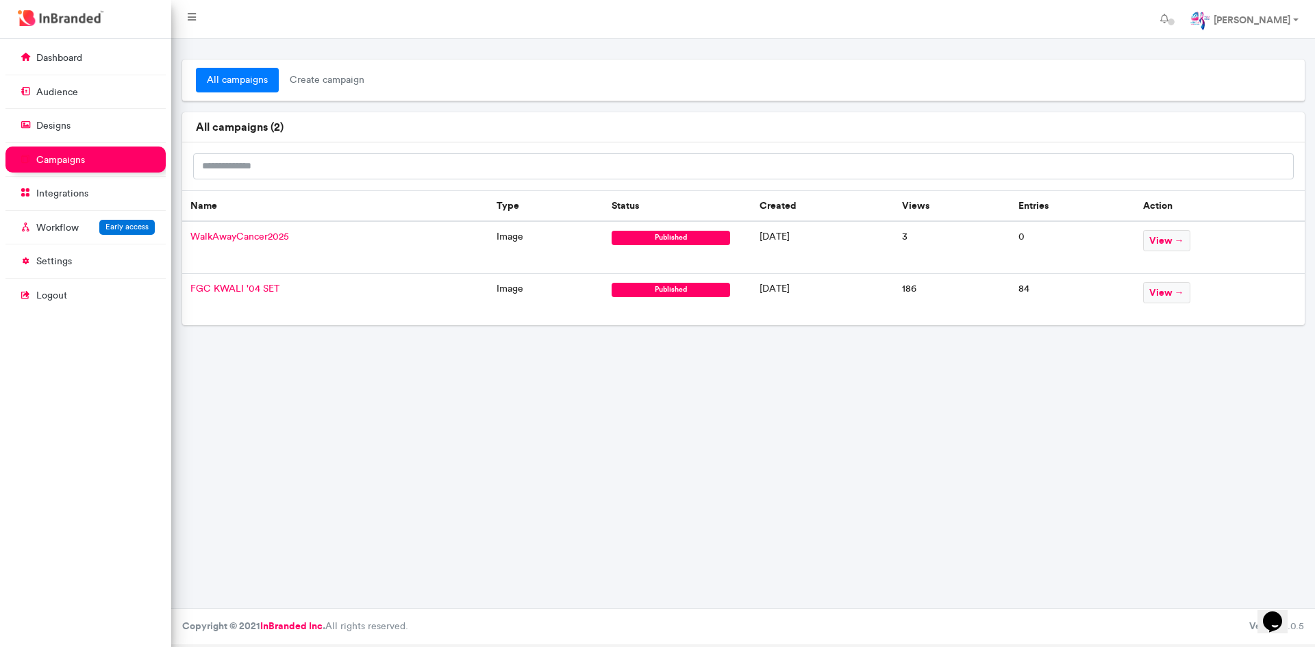
click at [265, 234] on span "WalkAwayCancer2025" at bounding box center [239, 237] width 99 height 12
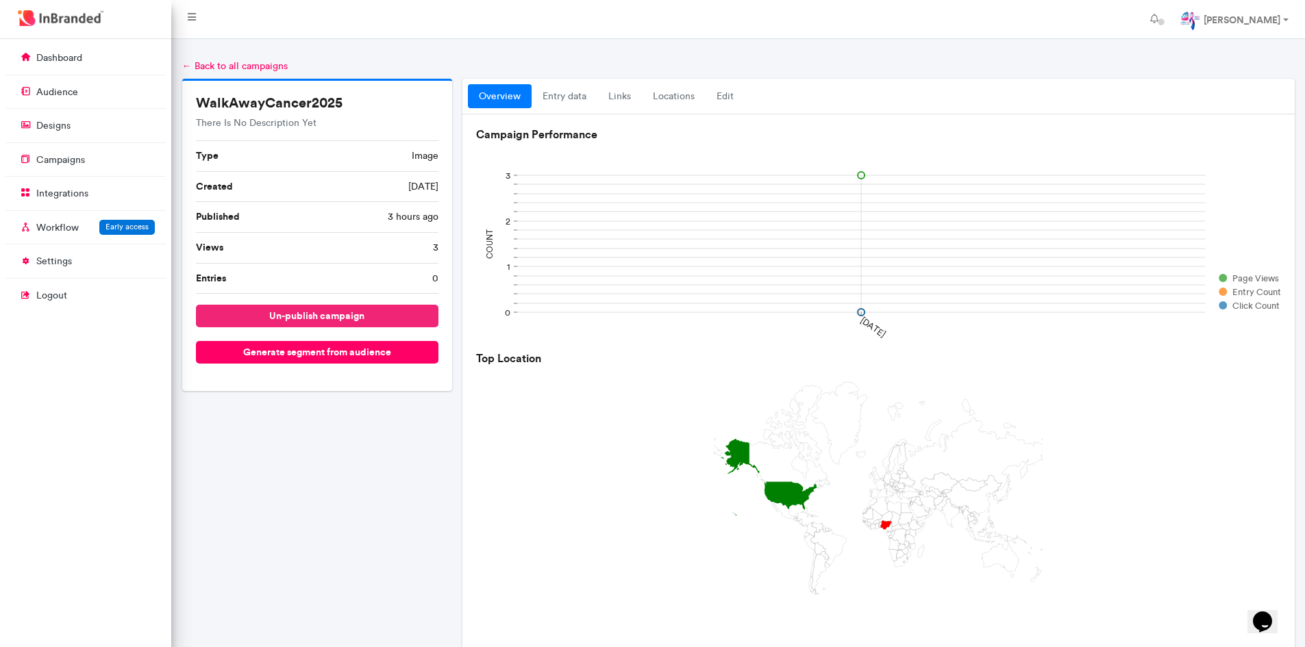
click at [313, 315] on button "un-publish campaign" at bounding box center [317, 316] width 243 height 23
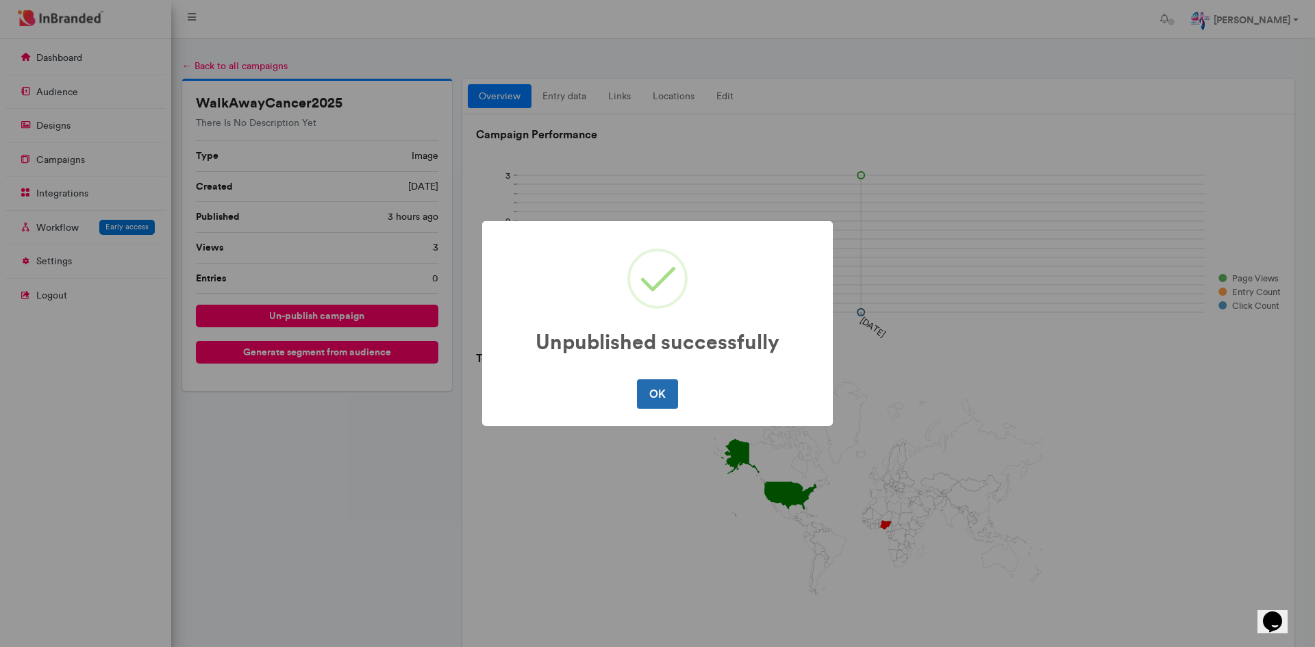
click at [656, 399] on button "OK" at bounding box center [657, 393] width 40 height 29
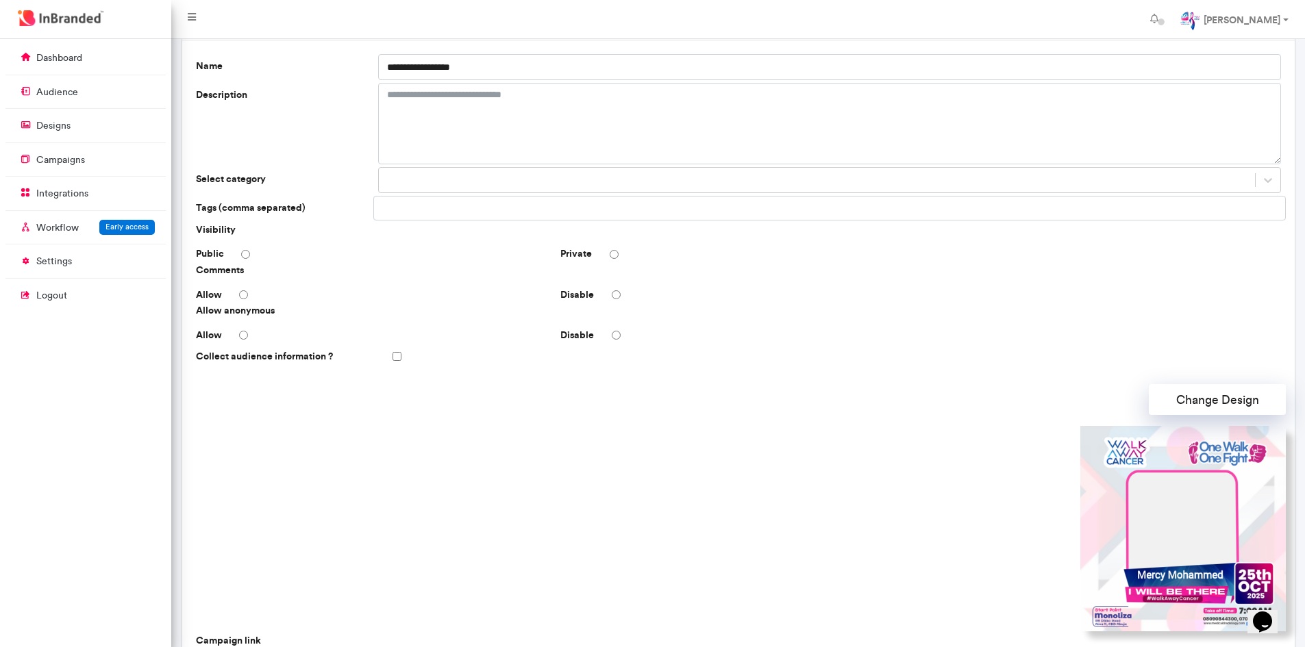
scroll to position [206, 0]
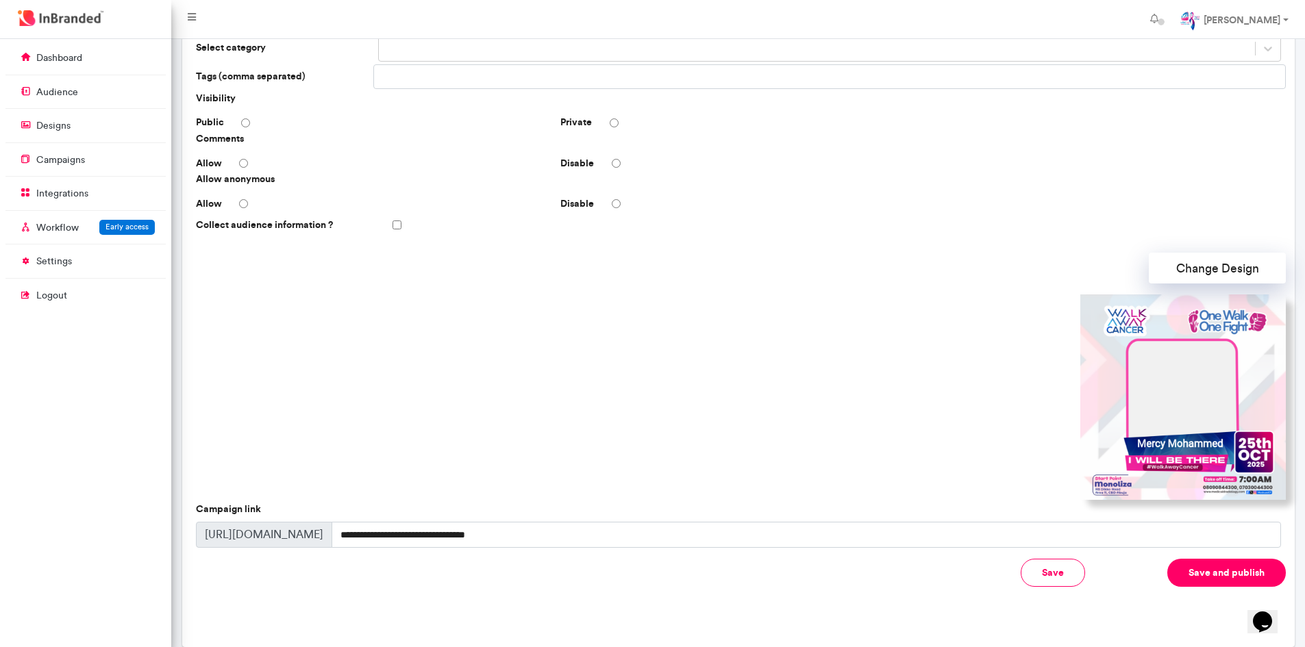
click at [1221, 457] on img at bounding box center [1183, 398] width 206 height 206
click at [1219, 280] on button "Change Design" at bounding box center [1217, 268] width 137 height 31
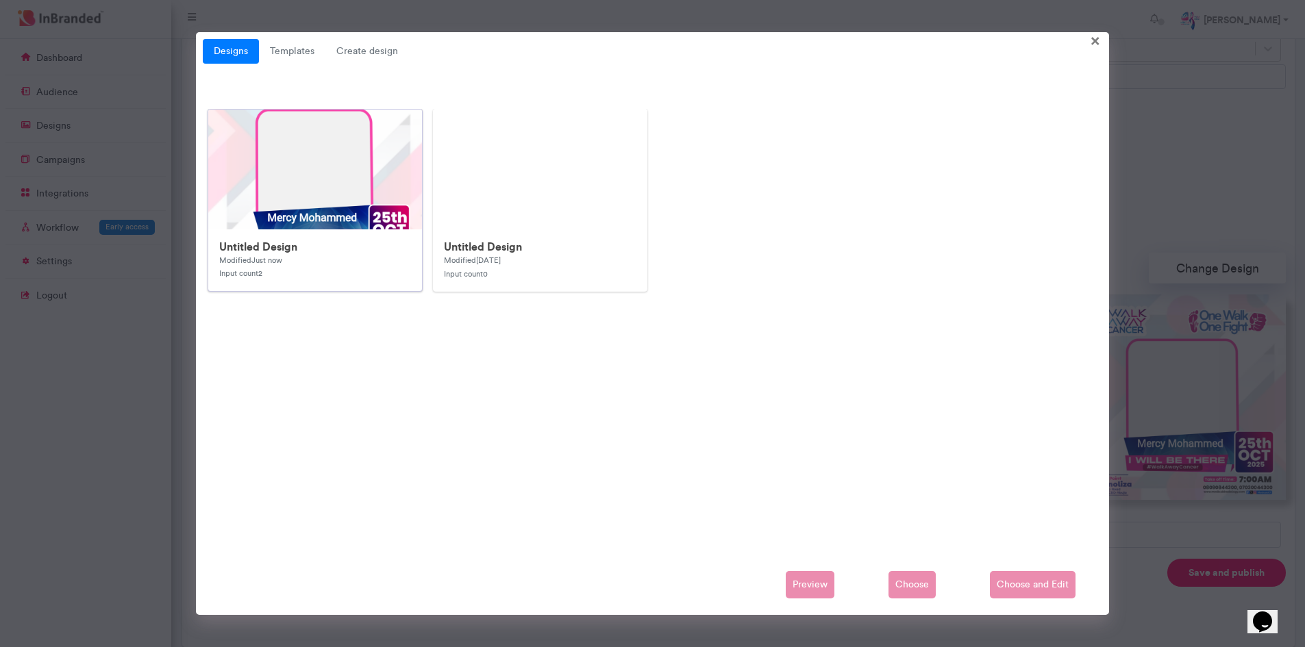
click at [327, 249] on h6 "Untitled Design" at bounding box center [314, 246] width 191 height 13
click at [1038, 593] on span "Choose and Edit" at bounding box center [1033, 584] width 86 height 27
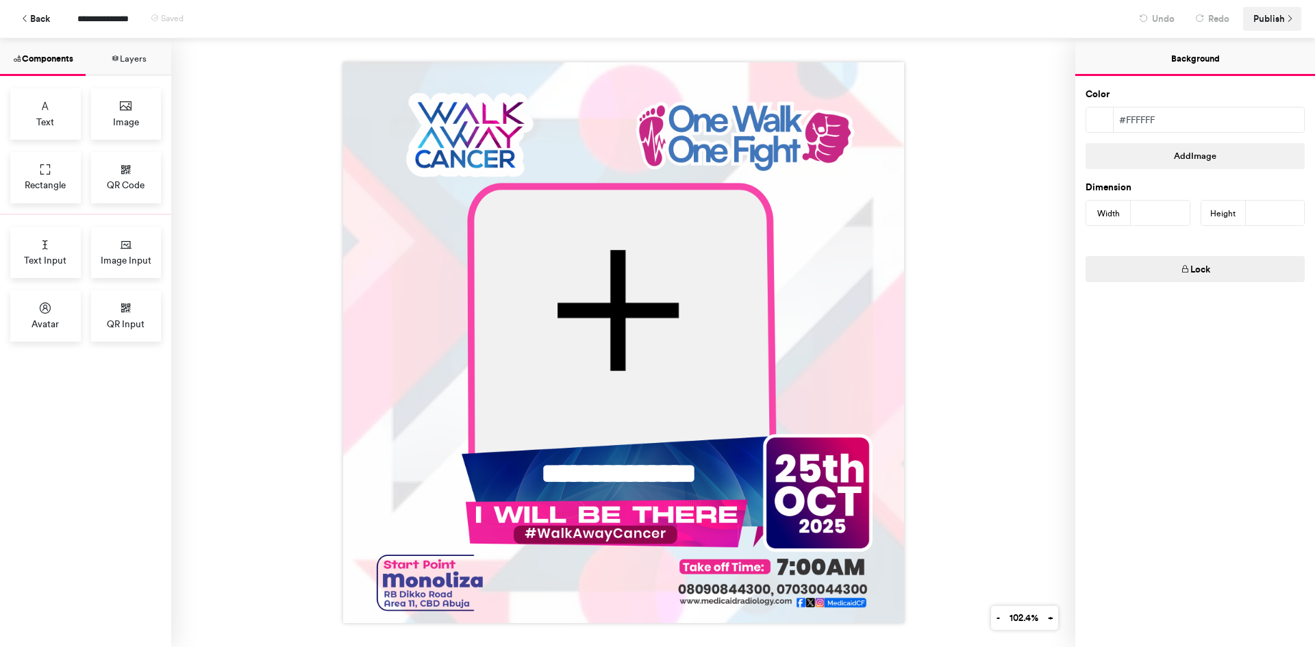
click at [1271, 18] on span "Publish" at bounding box center [1270, 19] width 32 height 24
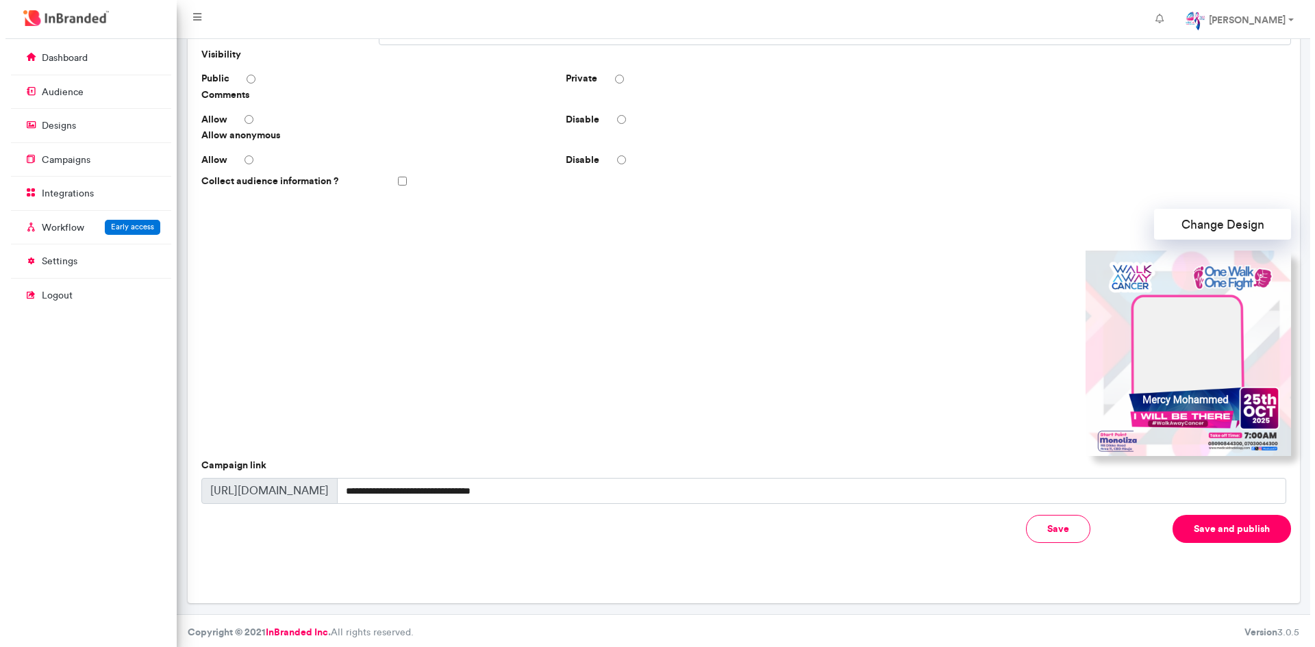
scroll to position [253, 0]
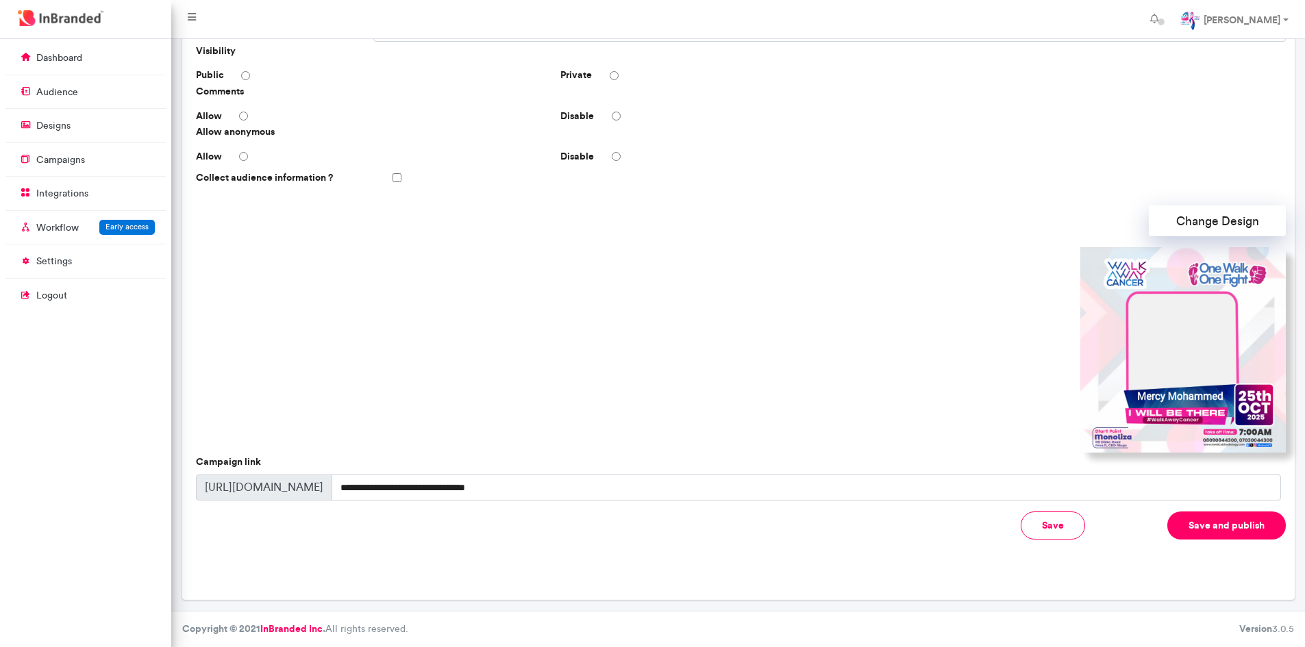
click at [1237, 527] on button "Save and publish" at bounding box center [1226, 526] width 119 height 28
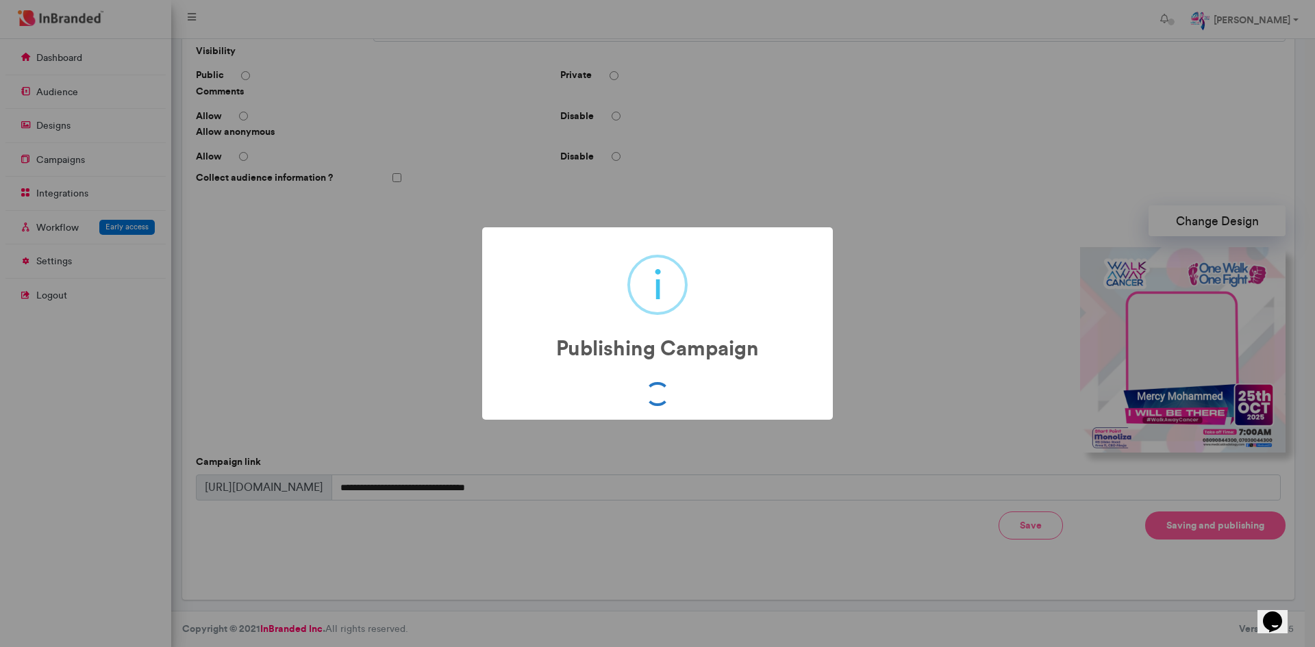
scroll to position [0, 0]
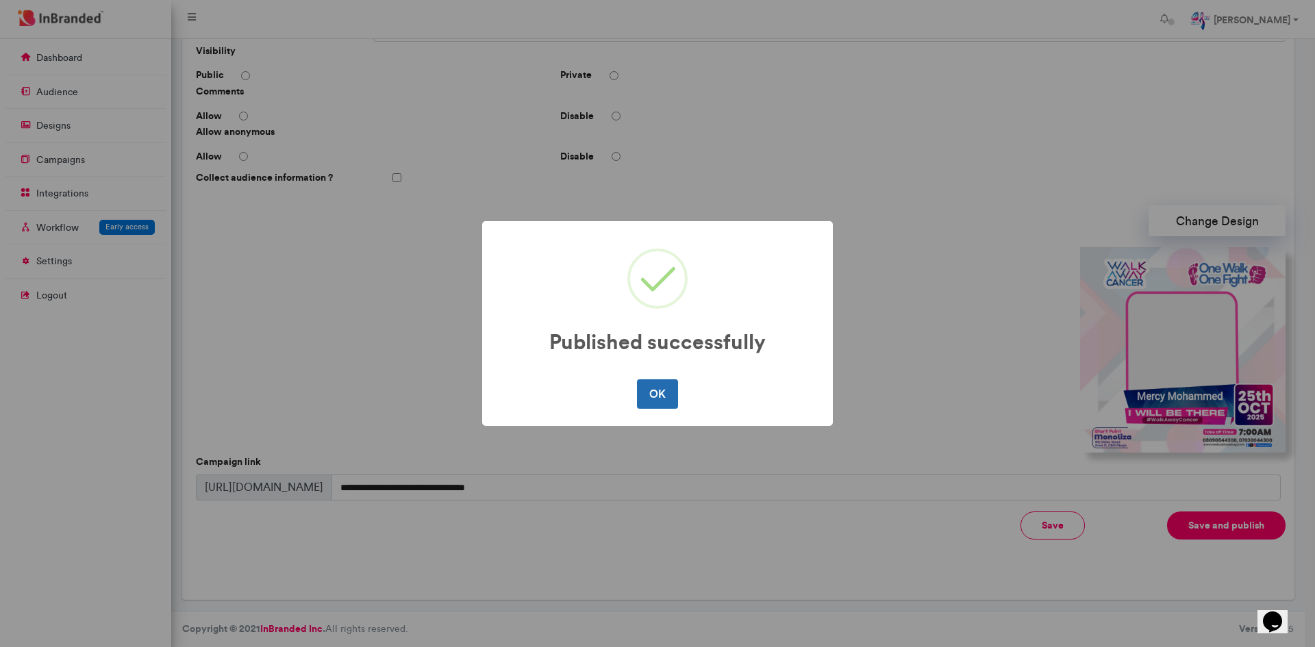
click at [656, 401] on button "OK" at bounding box center [657, 393] width 40 height 29
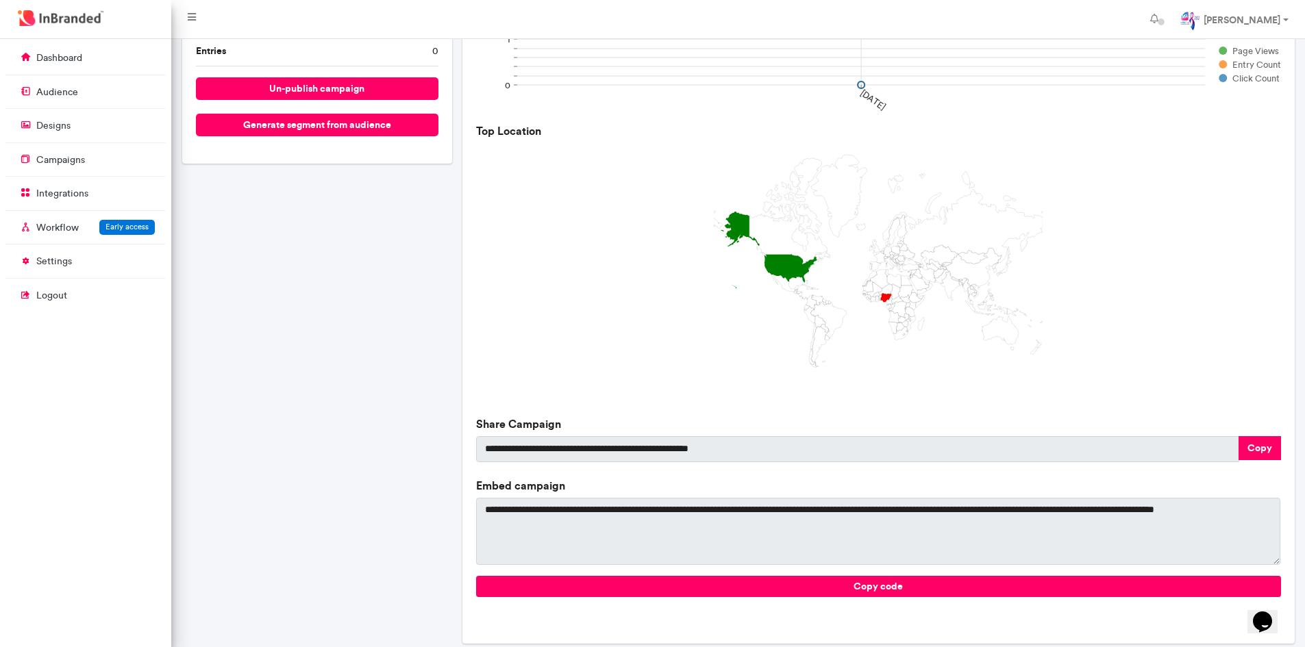
scroll to position [203, 0]
